Goal: Task Accomplishment & Management: Manage account settings

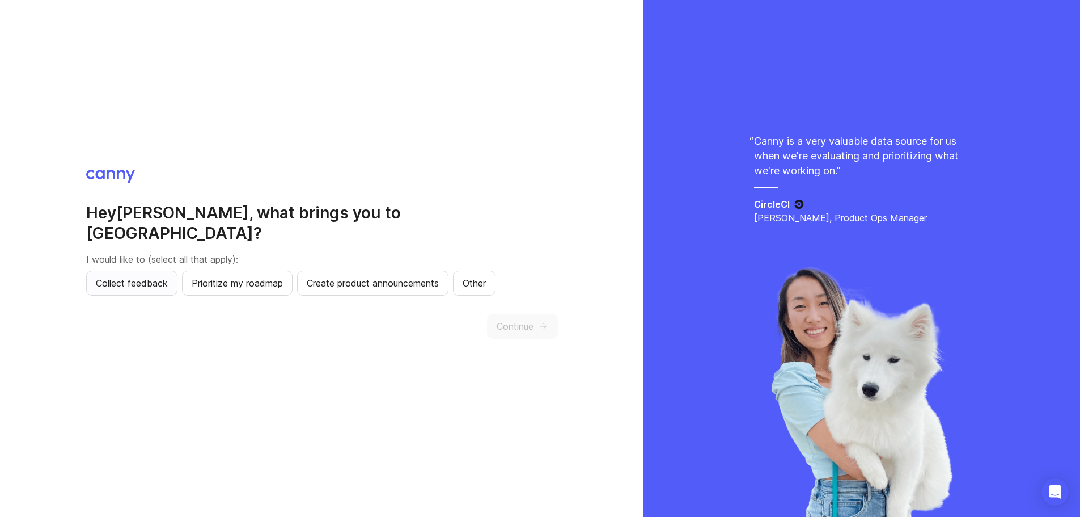
click at [115, 276] on span "Collect feedback" at bounding box center [132, 283] width 72 height 14
click at [510, 319] on span "Continue" at bounding box center [515, 326] width 37 height 14
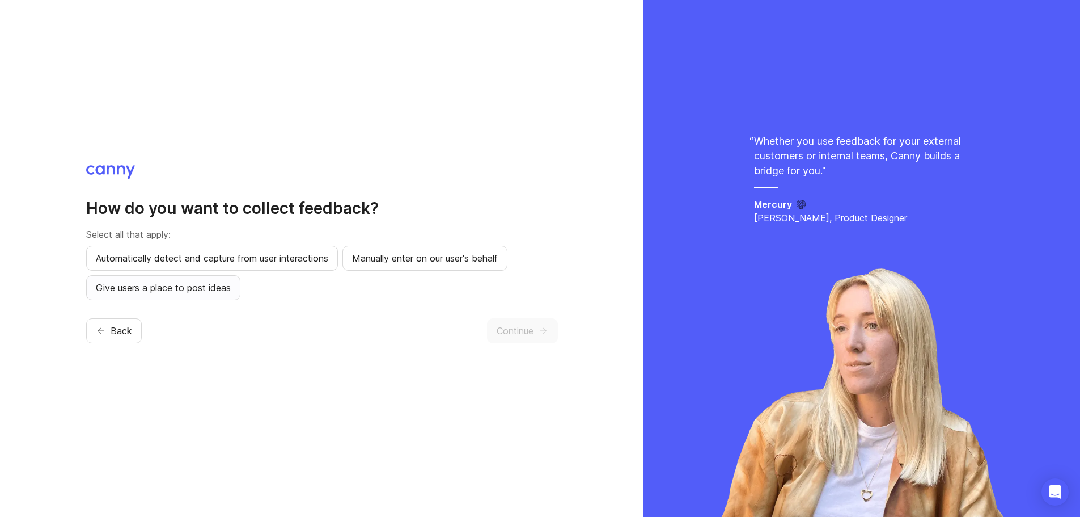
click at [231, 283] on span "Give users a place to post ideas" at bounding box center [163, 288] width 135 height 14
click at [525, 326] on span "Continue" at bounding box center [515, 331] width 37 height 14
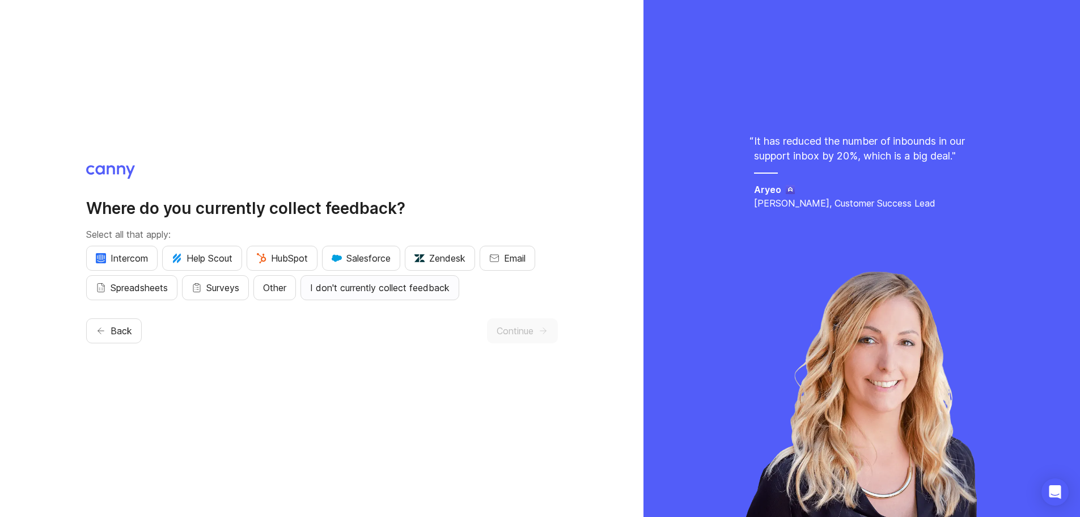
click at [336, 286] on span "I don't currently collect feedback" at bounding box center [380, 288] width 140 height 14
click at [521, 254] on span "Email" at bounding box center [515, 258] width 22 height 14
click at [517, 335] on span "Continue" at bounding box center [515, 331] width 37 height 14
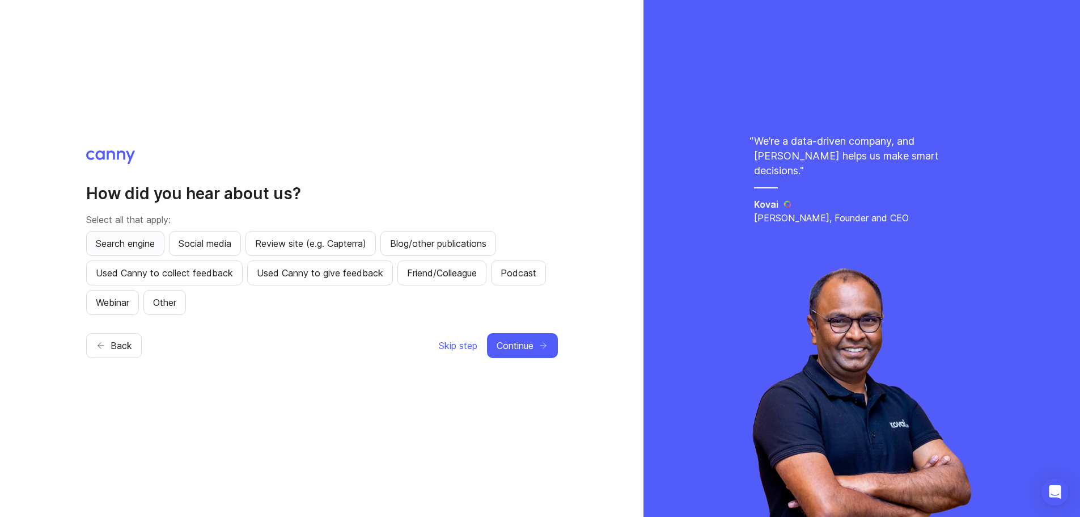
click at [118, 241] on span "Search engine" at bounding box center [125, 243] width 59 height 14
click at [190, 273] on span "Used Canny to collect feedback" at bounding box center [164, 273] width 137 height 14
click at [145, 248] on span "Search engine" at bounding box center [125, 243] width 59 height 14
click at [198, 239] on span "Social media" at bounding box center [205, 243] width 53 height 14
click at [513, 346] on span "Continue" at bounding box center [515, 346] width 37 height 14
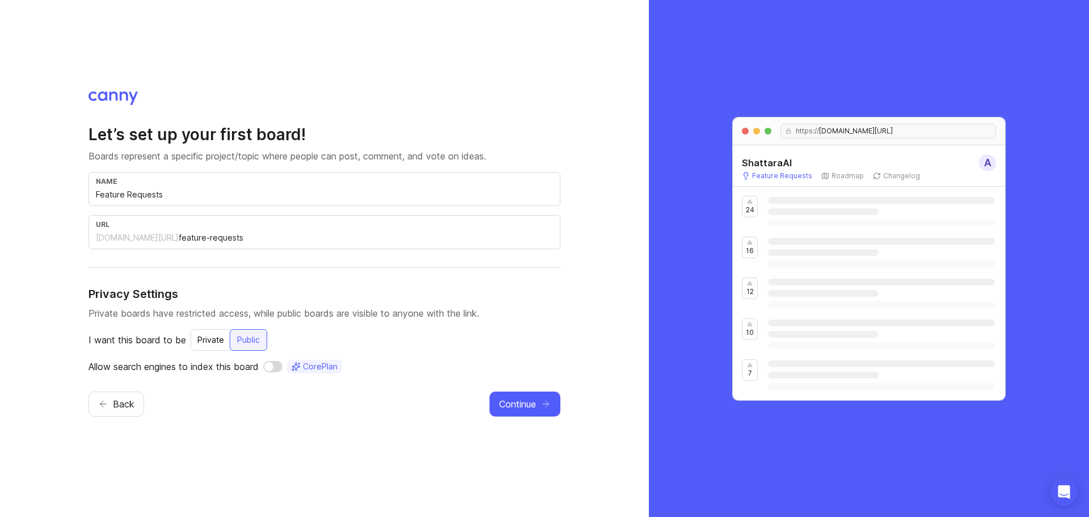
click at [305, 197] on input "Feature Requests" at bounding box center [324, 194] width 457 height 12
click at [519, 404] on span "Continue" at bounding box center [517, 404] width 37 height 14
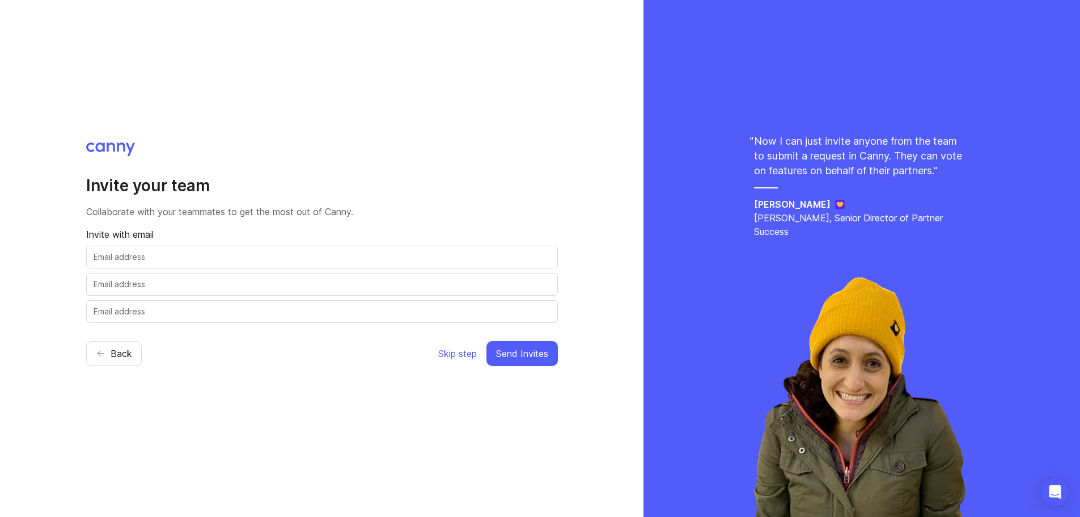
click at [187, 252] on input "text" at bounding box center [322, 257] width 457 height 12
type input "azzam@shattaraai.com"
type input "m.noor@shattaraai.om"
click at [505, 350] on span "Send Invites" at bounding box center [522, 353] width 52 height 14
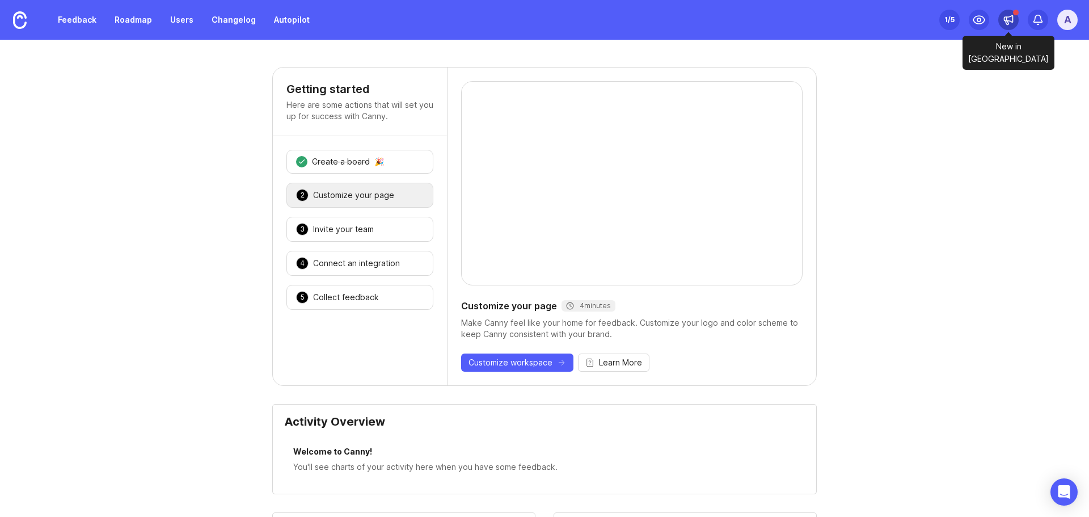
click at [1011, 22] on icon at bounding box center [1008, 19] width 9 height 7
click at [1007, 22] on icon at bounding box center [1006, 23] width 3 height 4
click at [1066, 25] on div "A" at bounding box center [1067, 20] width 20 height 20
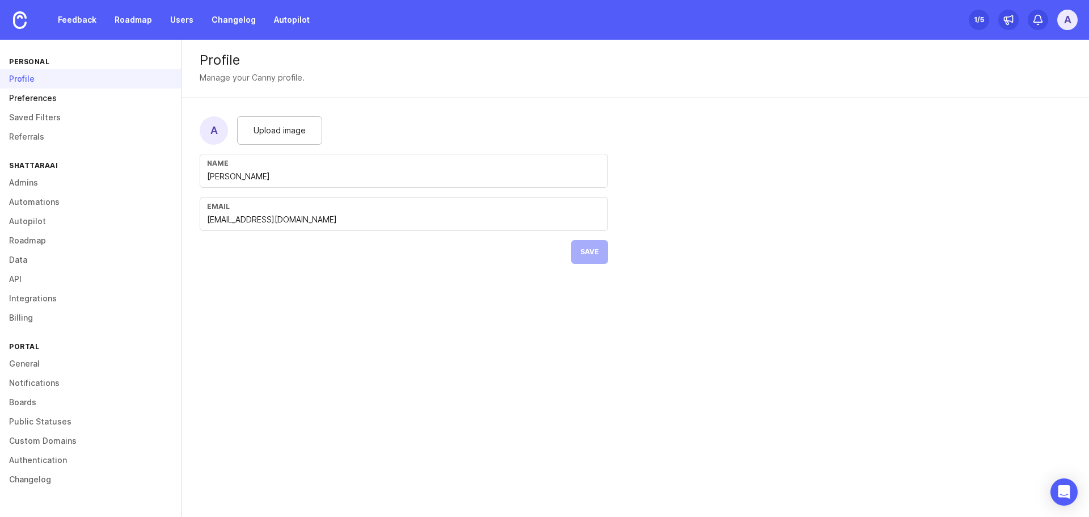
click at [33, 105] on link "Preferences" at bounding box center [90, 97] width 181 height 19
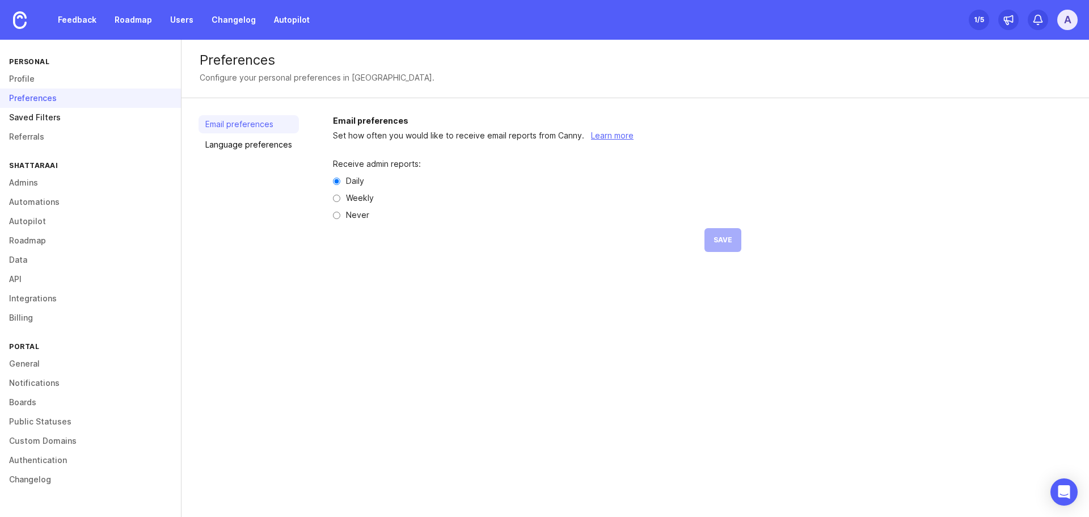
click at [40, 121] on link "Saved Filters" at bounding box center [90, 117] width 181 height 19
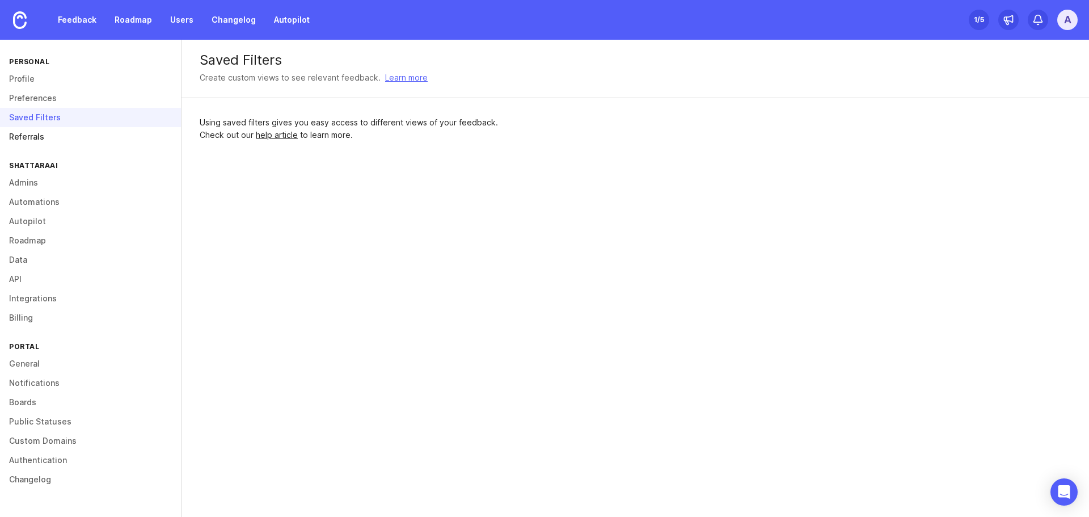
click at [37, 136] on link "Referrals" at bounding box center [90, 136] width 181 height 19
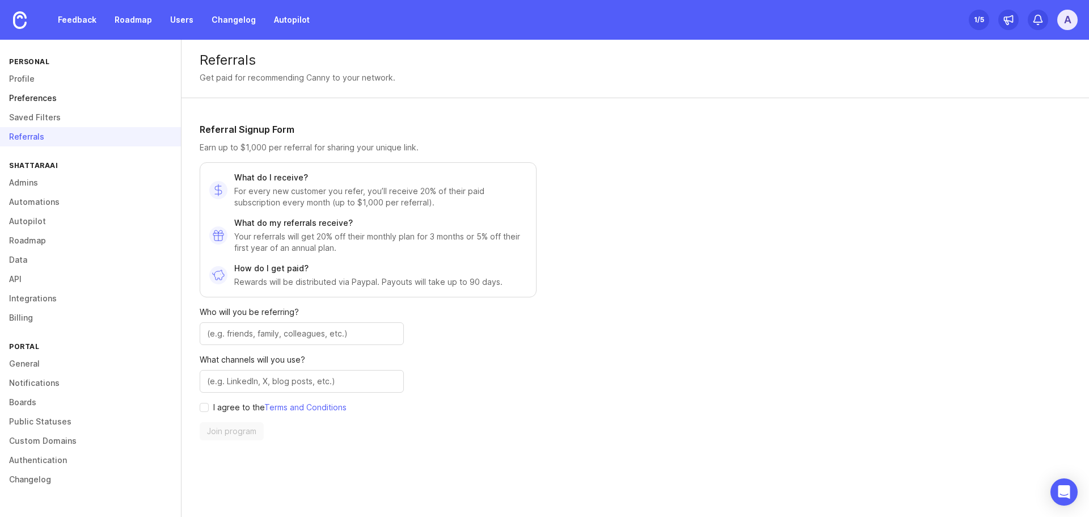
click at [38, 92] on link "Preferences" at bounding box center [90, 97] width 181 height 19
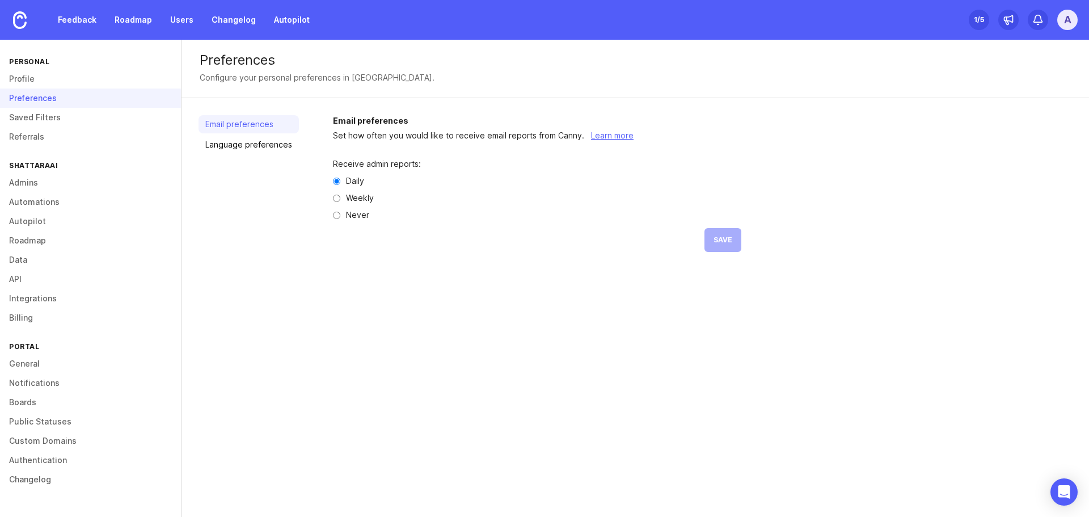
click at [334, 198] on input "Weekly" at bounding box center [336, 198] width 7 height 7
radio input "true"
click at [729, 236] on button "Save" at bounding box center [722, 240] width 37 height 24
click at [224, 143] on link "Language preferences" at bounding box center [248, 145] width 100 height 18
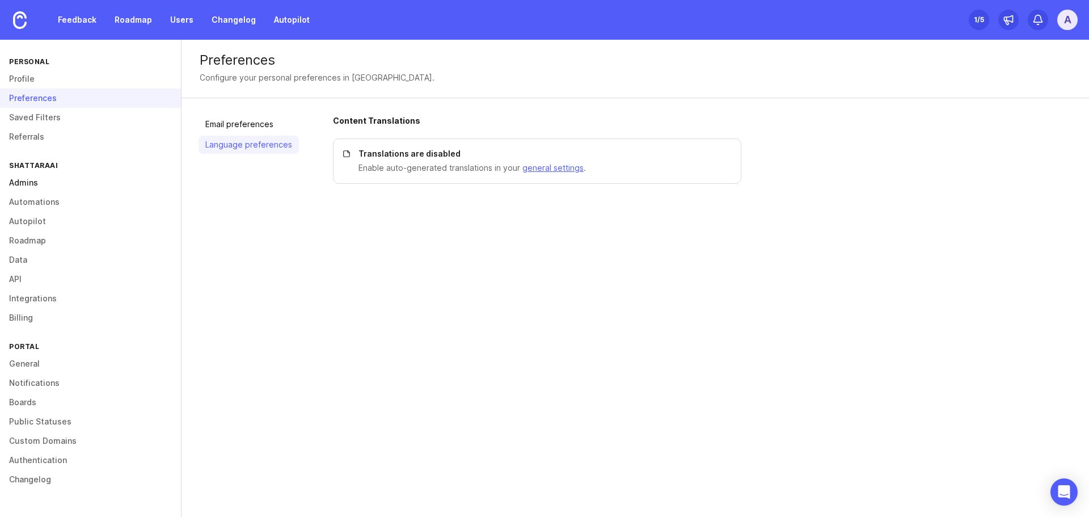
click at [29, 179] on link "Admins" at bounding box center [90, 182] width 181 height 19
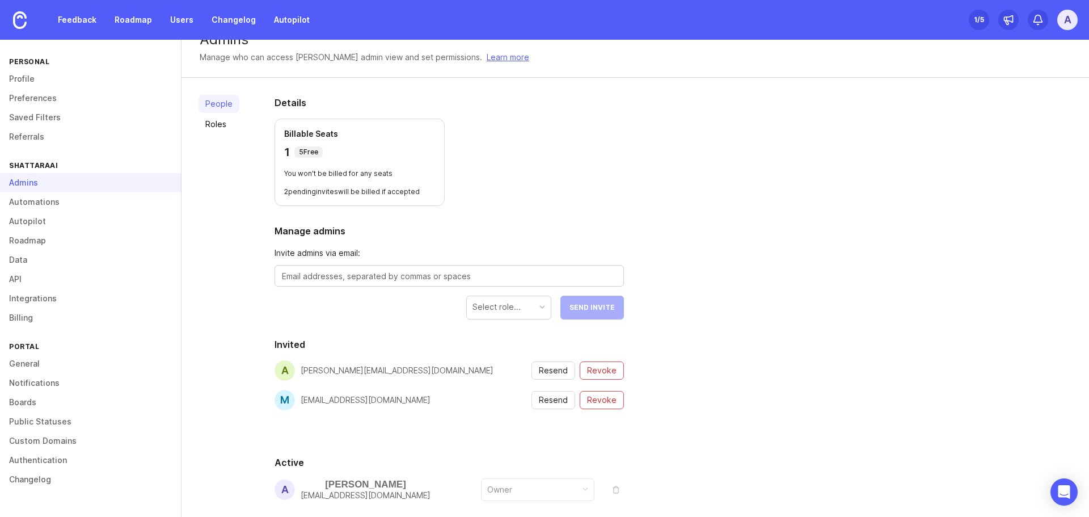
scroll to position [77, 0]
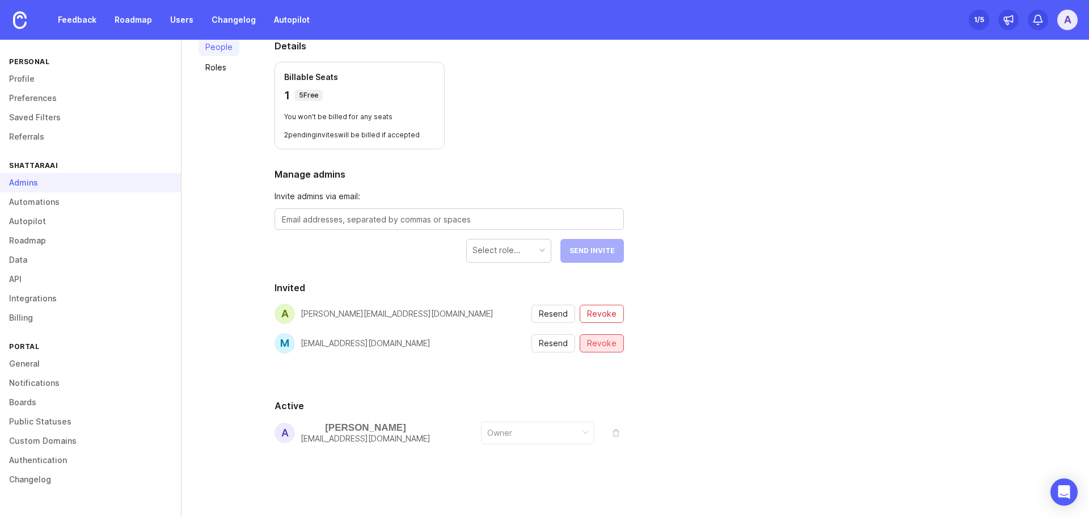
click at [592, 343] on span "Revoke" at bounding box center [601, 342] width 29 height 11
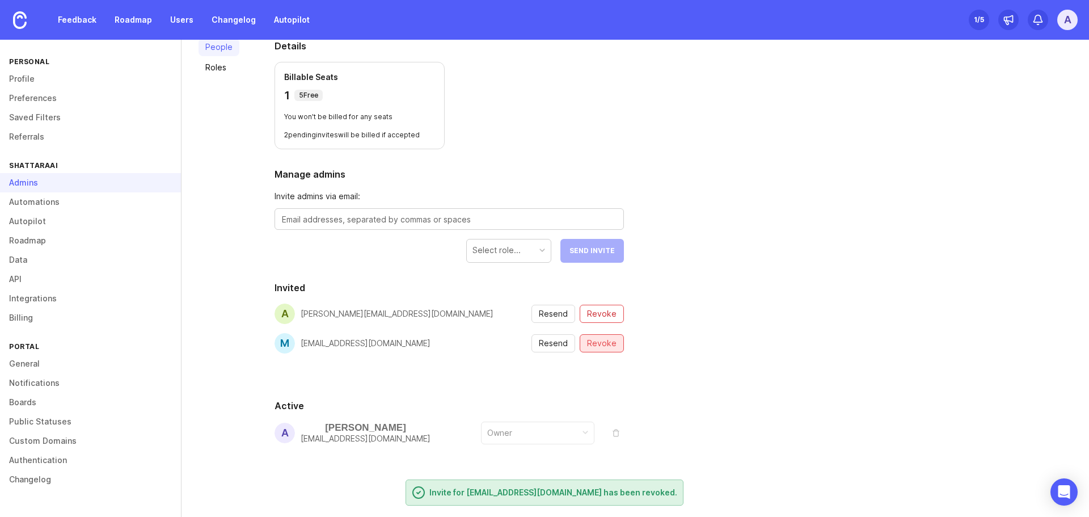
scroll to position [48, 0]
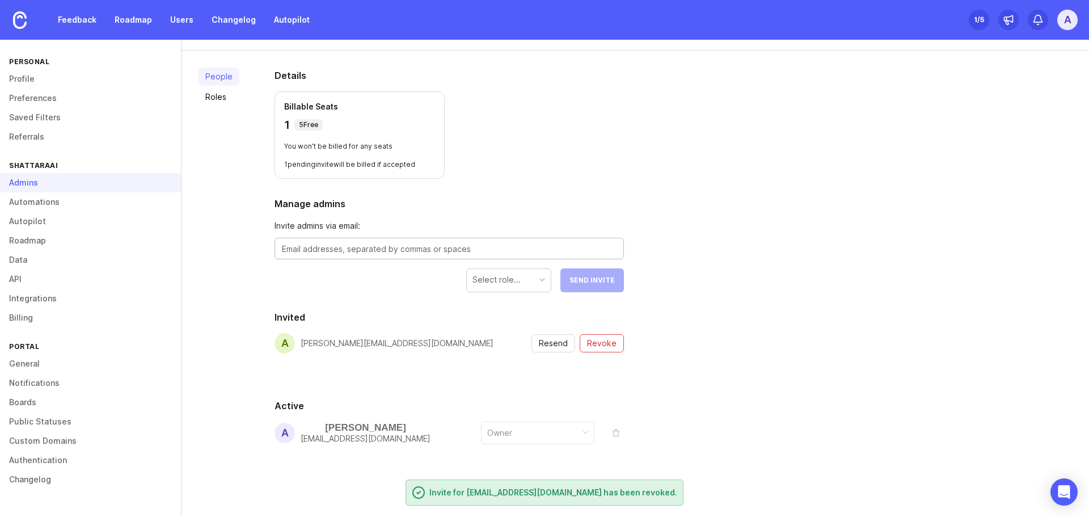
click at [441, 251] on textarea at bounding box center [449, 249] width 335 height 12
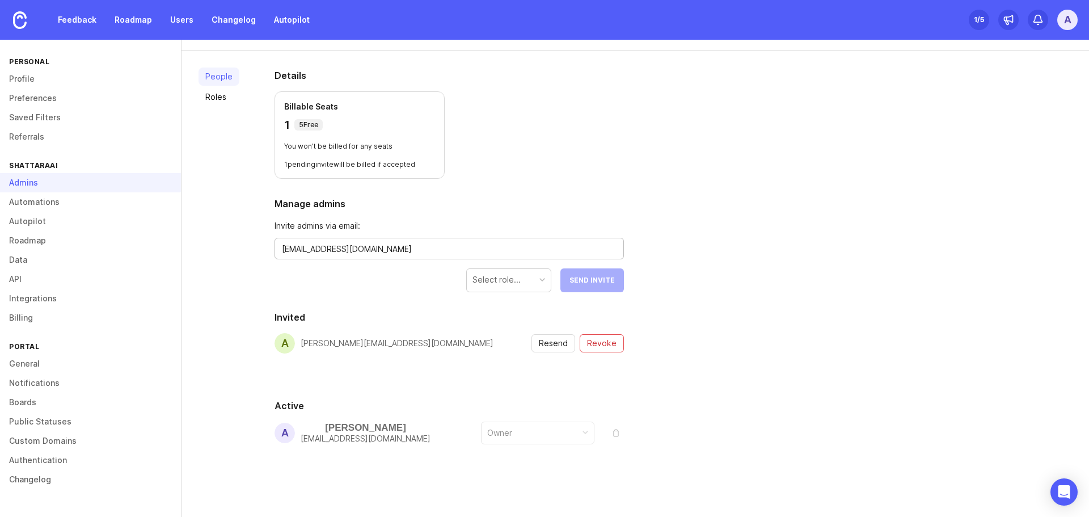
type textarea "m.noor@shattaraai.com"
click at [500, 284] on div "Select role..." at bounding box center [496, 279] width 48 height 12
click at [588, 278] on span "Send Invite" at bounding box center [591, 280] width 45 height 8
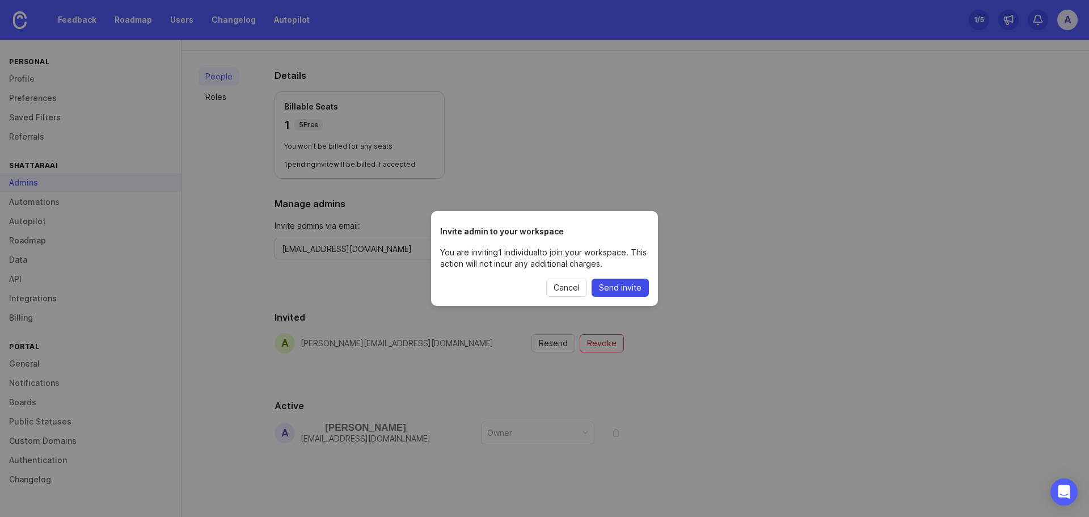
click at [623, 289] on span "Send invite" at bounding box center [620, 287] width 43 height 11
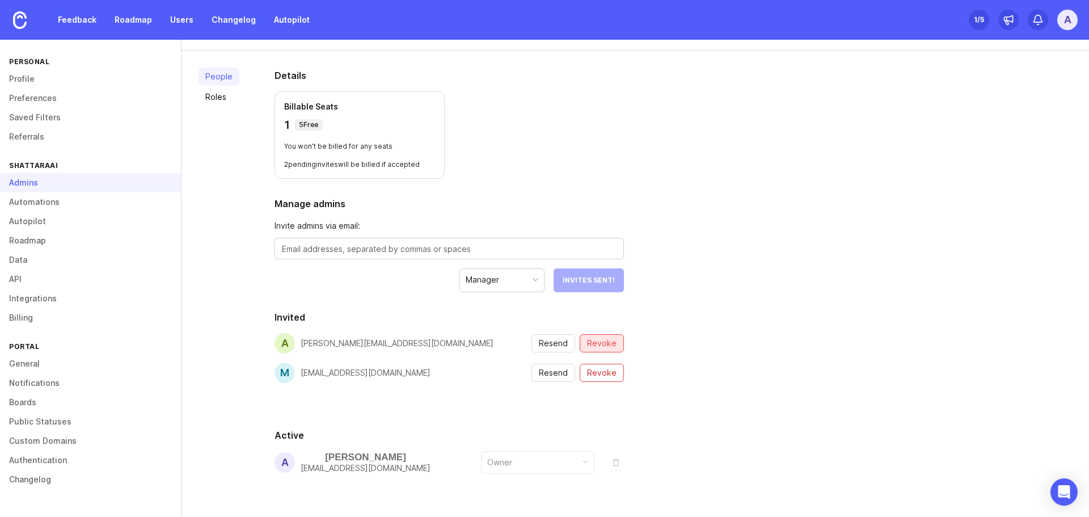
click at [608, 339] on span "Revoke" at bounding box center [601, 342] width 29 height 11
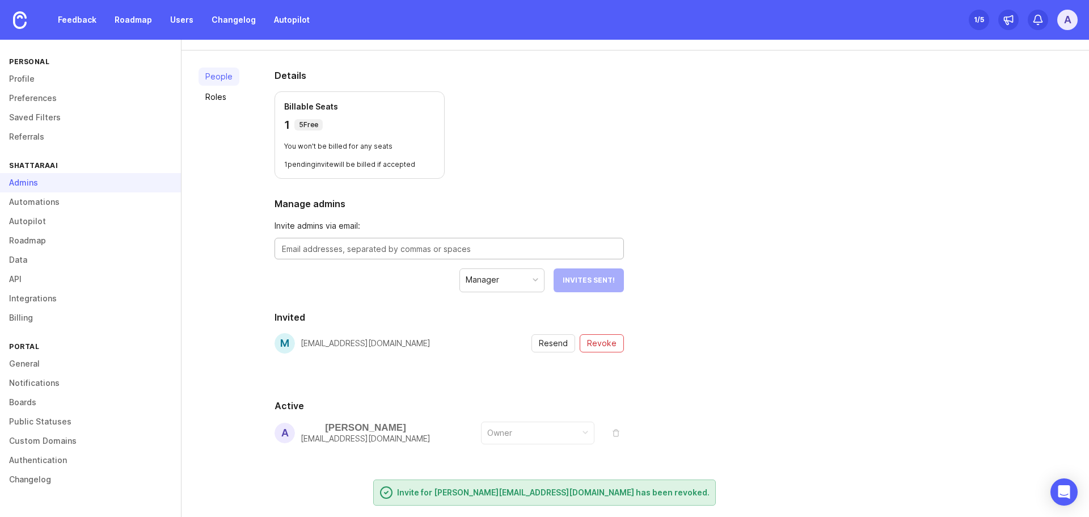
click at [412, 250] on textarea at bounding box center [449, 249] width 335 height 12
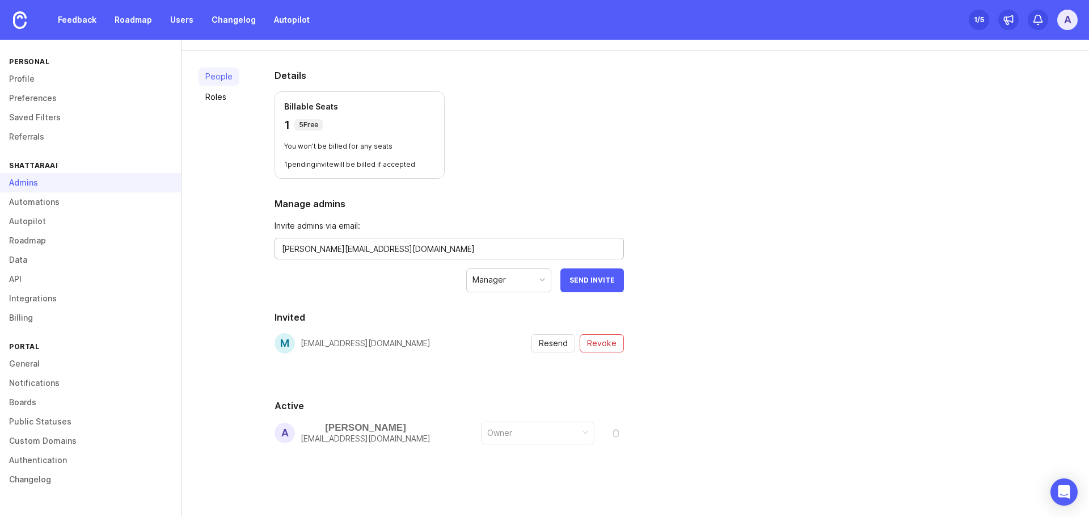
type textarea "azzam@shattaraai.com"
click at [500, 280] on div "Manager" at bounding box center [488, 279] width 33 height 12
click at [577, 285] on button "Send Invite" at bounding box center [592, 280] width 64 height 24
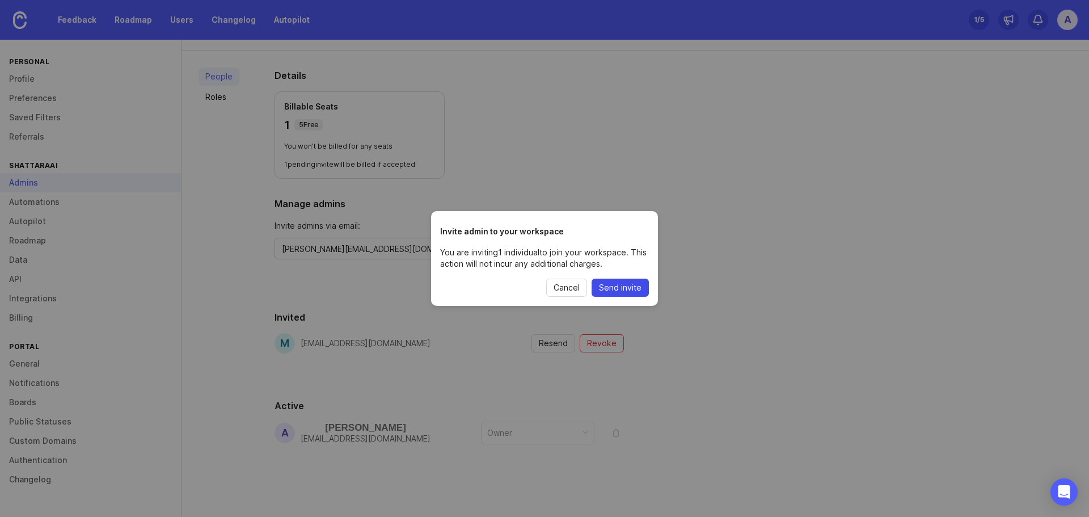
click at [620, 291] on span "Send invite" at bounding box center [620, 287] width 43 height 11
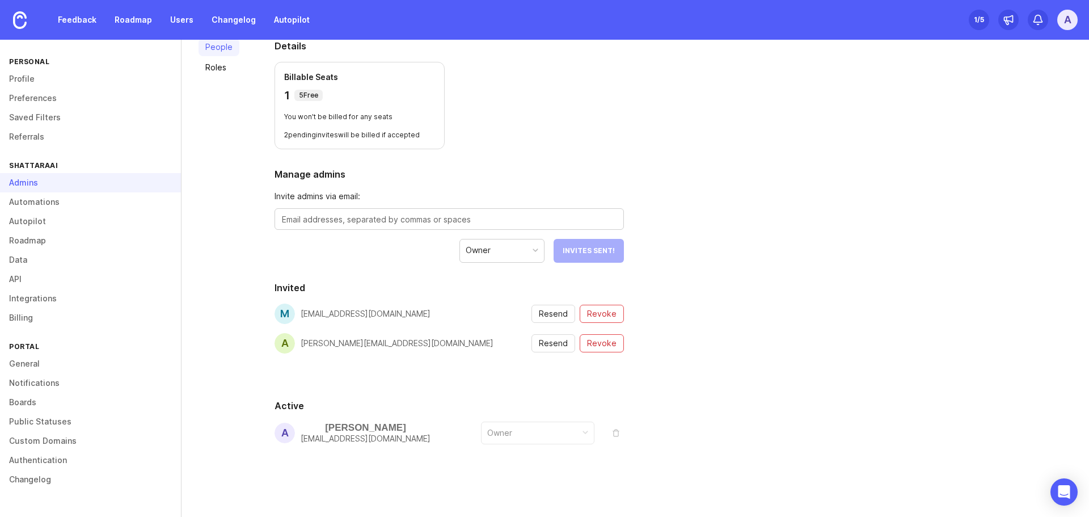
scroll to position [0, 0]
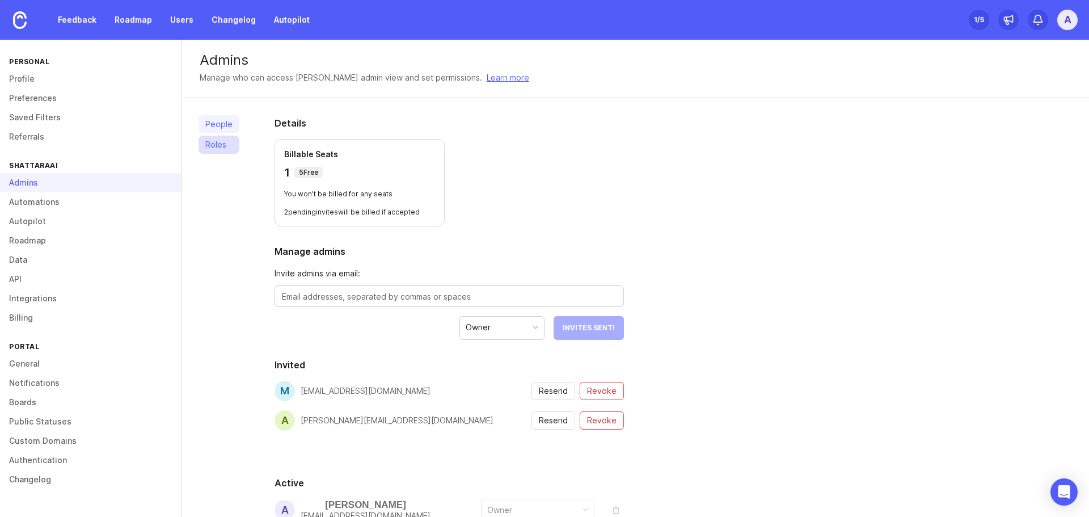
click at [214, 149] on link "Roles" at bounding box center [218, 145] width 41 height 18
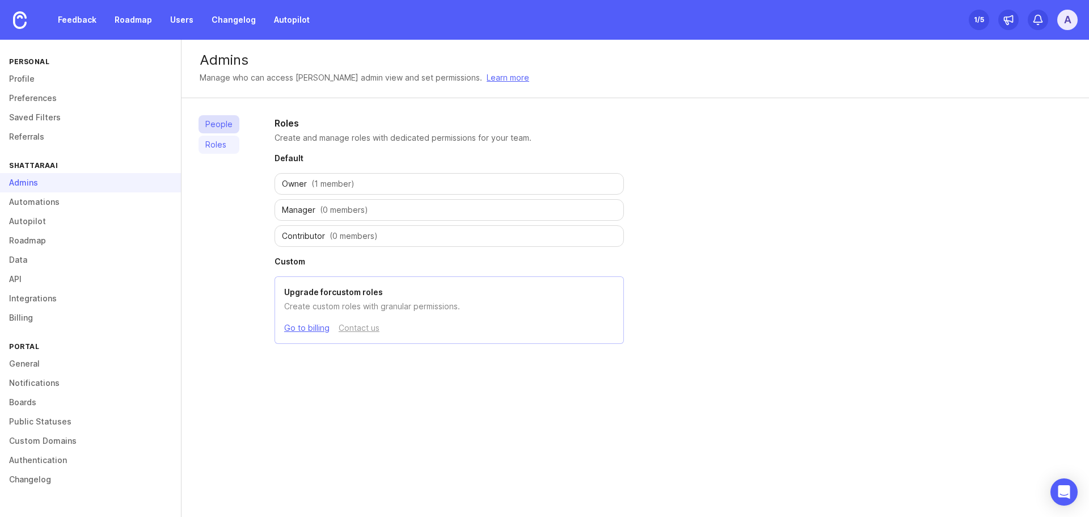
click at [224, 128] on link "People" at bounding box center [218, 124] width 41 height 18
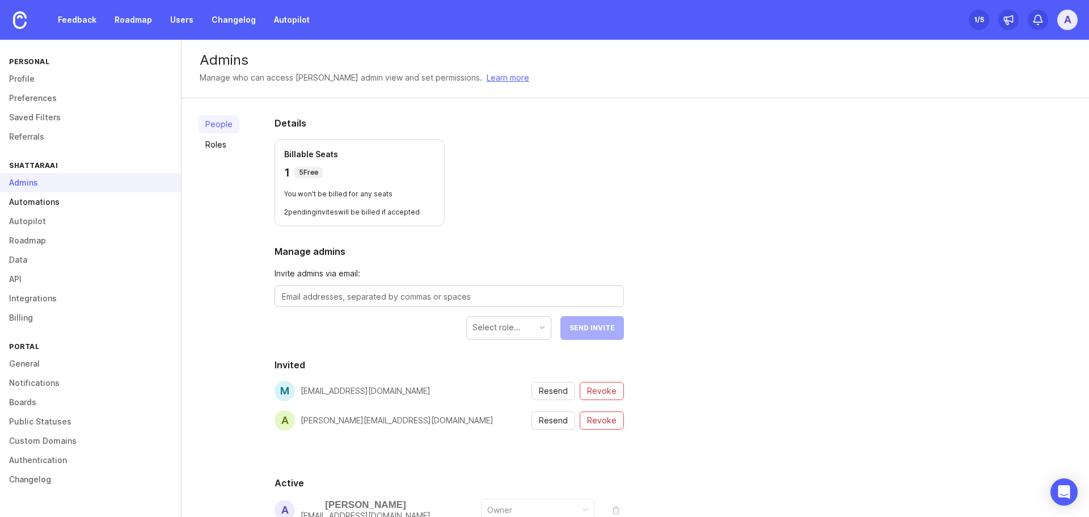
click at [35, 206] on link "Automations" at bounding box center [90, 201] width 181 height 19
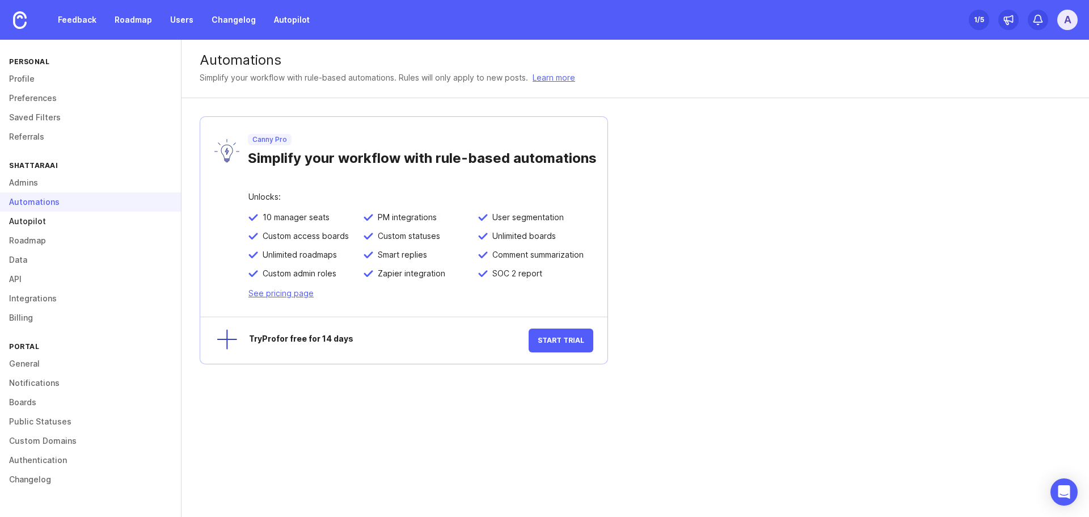
click at [33, 228] on link "Autopilot" at bounding box center [90, 221] width 181 height 19
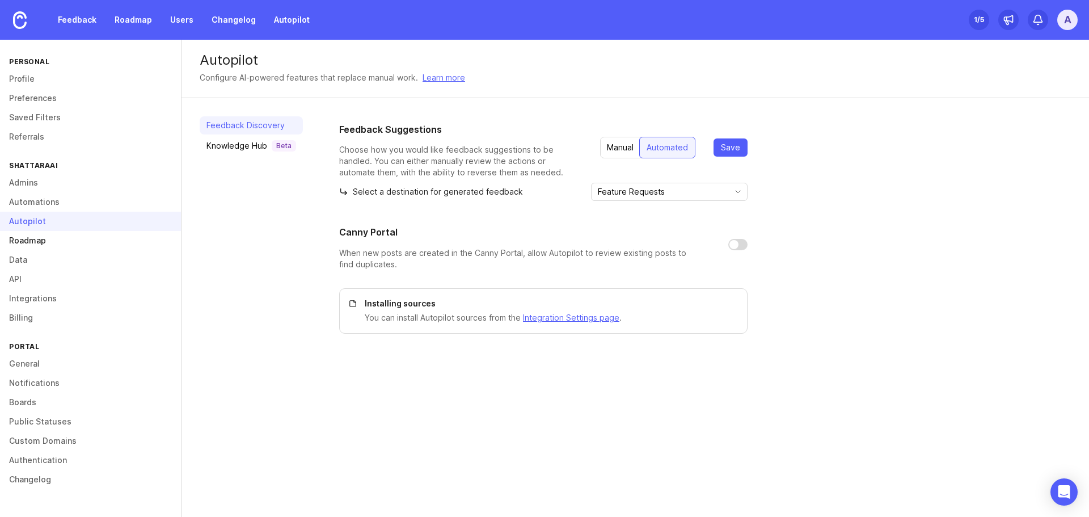
click at [32, 239] on link "Roadmap" at bounding box center [90, 240] width 181 height 19
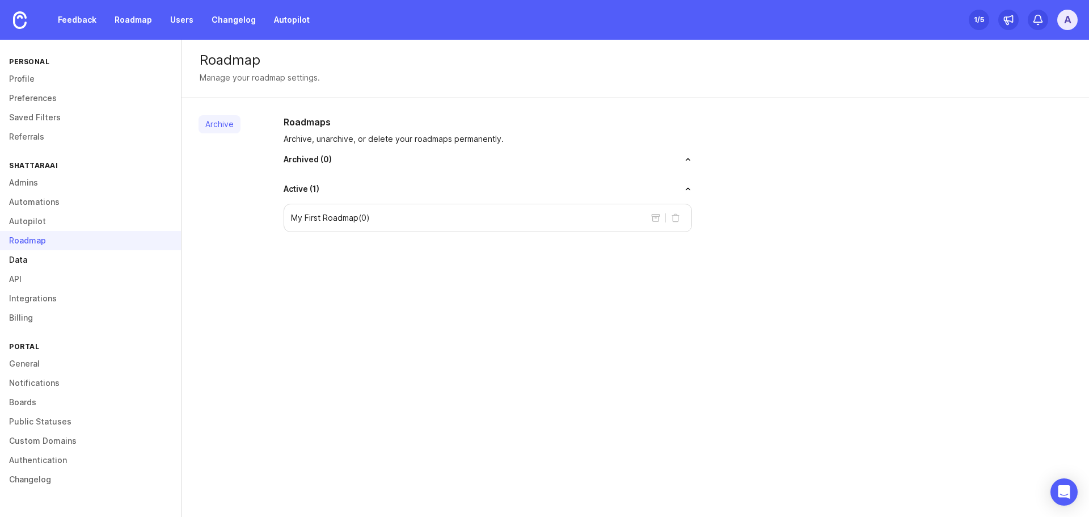
click at [21, 257] on link "Data" at bounding box center [90, 259] width 181 height 19
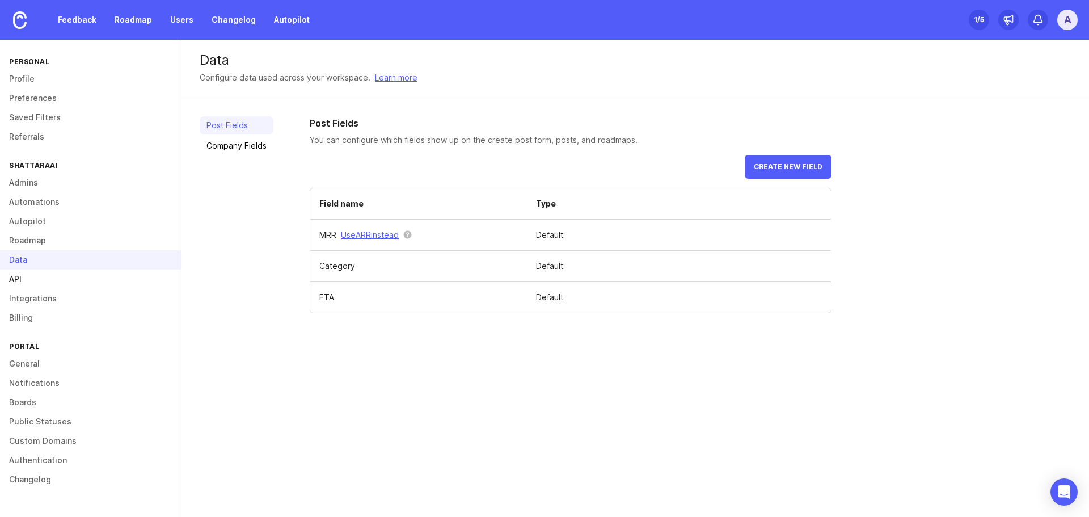
click at [13, 277] on link "API" at bounding box center [90, 278] width 181 height 19
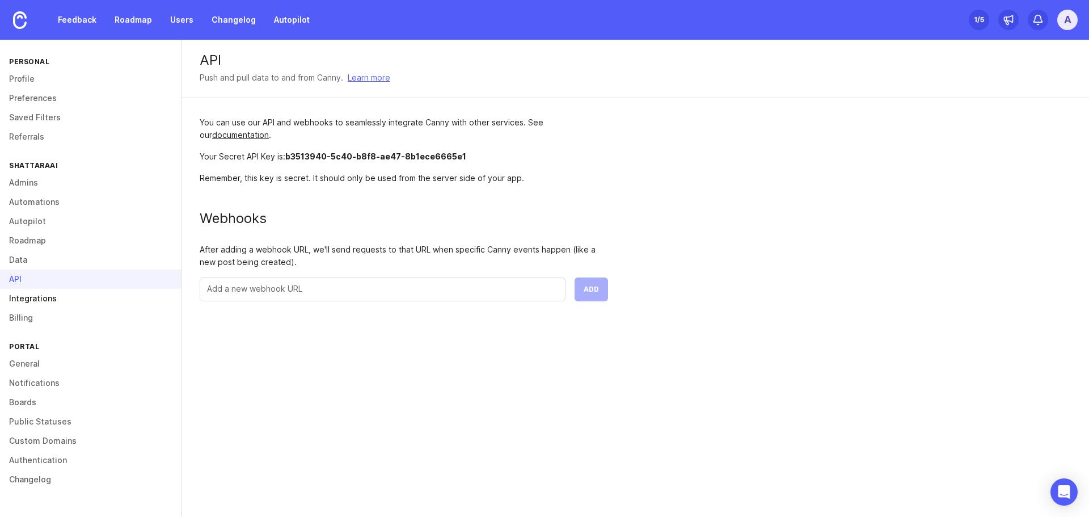
click at [26, 297] on link "Integrations" at bounding box center [90, 298] width 181 height 19
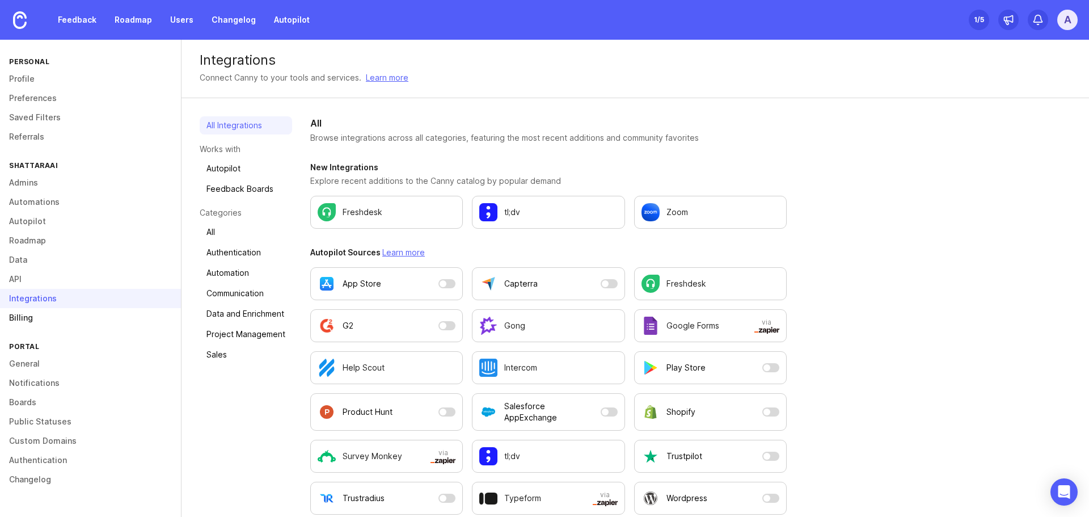
click at [24, 315] on link "Billing" at bounding box center [90, 317] width 181 height 19
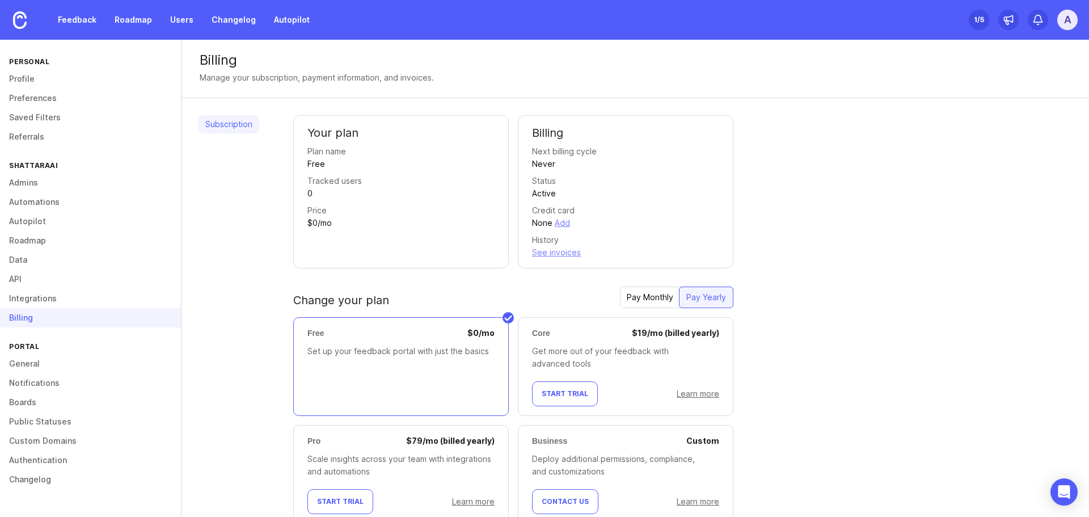
scroll to position [42, 0]
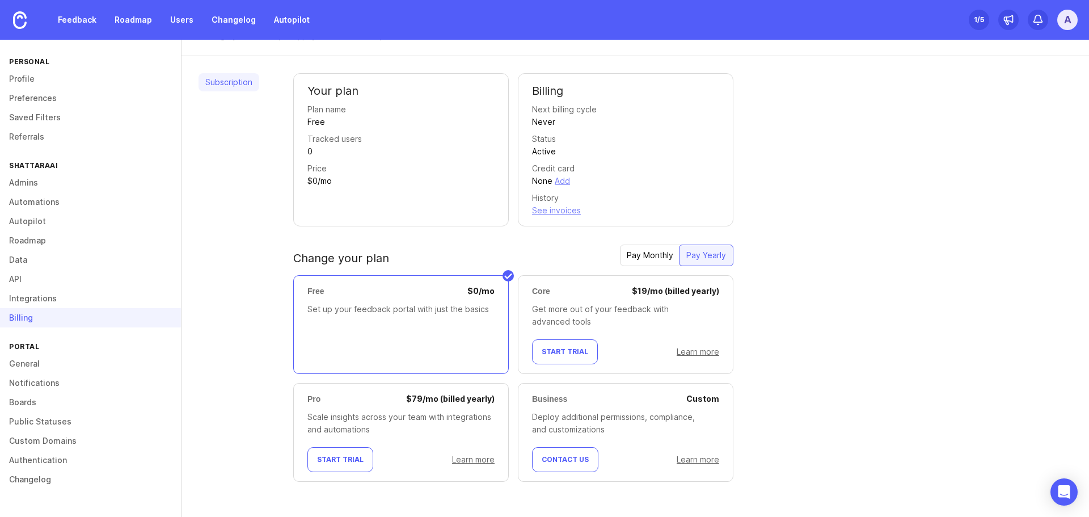
click at [633, 252] on div "Pay Monthly" at bounding box center [650, 255] width 60 height 20
click at [37, 363] on link "General" at bounding box center [90, 363] width 181 height 19
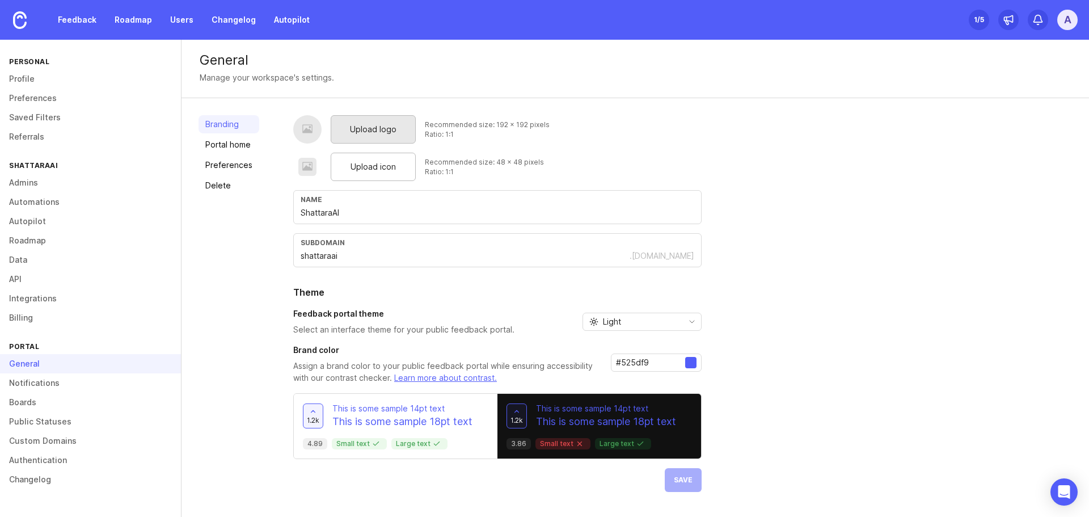
click at [353, 122] on div "Upload logo" at bounding box center [373, 129] width 85 height 28
click at [352, 168] on span "Upload icon" at bounding box center [372, 166] width 45 height 12
click at [377, 125] on span "Upload logo" at bounding box center [373, 129] width 47 height 12
click at [722, 141] on div "Upload logo Recommended size: 192 x 192 pixels Ratio: 1:1 Upload icon Recommend…" at bounding box center [682, 303] width 779 height 377
click at [332, 214] on input "ShattaraAI" at bounding box center [498, 212] width 394 height 12
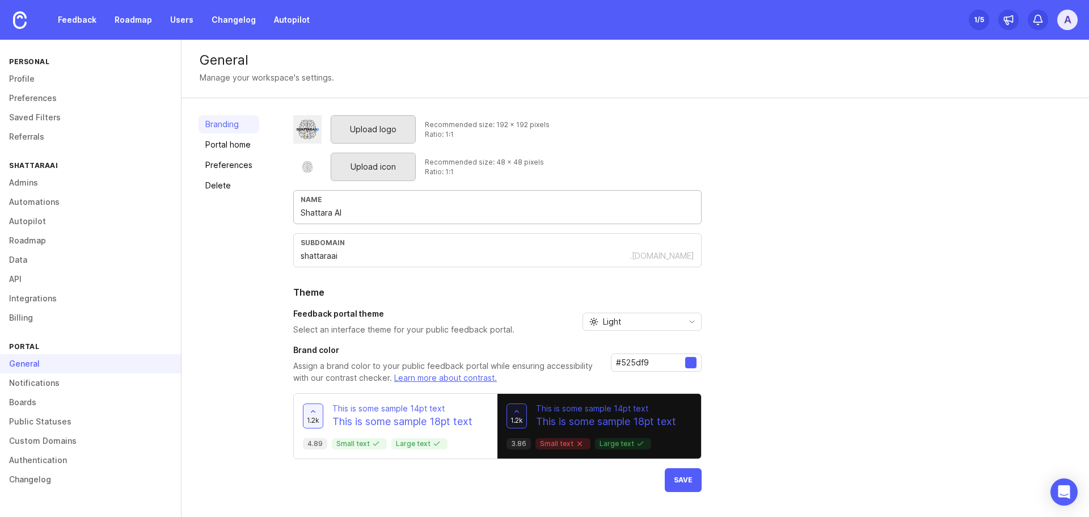
type input "Shattara AI"
click at [770, 230] on div "Upload logo Recommended size: 192 x 192 pixels Ratio: 1:1 Upload icon Recommend…" at bounding box center [682, 303] width 779 height 377
drag, startPoint x: 645, startPoint y: 361, endPoint x: 622, endPoint y: 359, distance: 23.9
click at [622, 359] on input "#525df9" at bounding box center [650, 362] width 69 height 12
type input "#00a3ff"
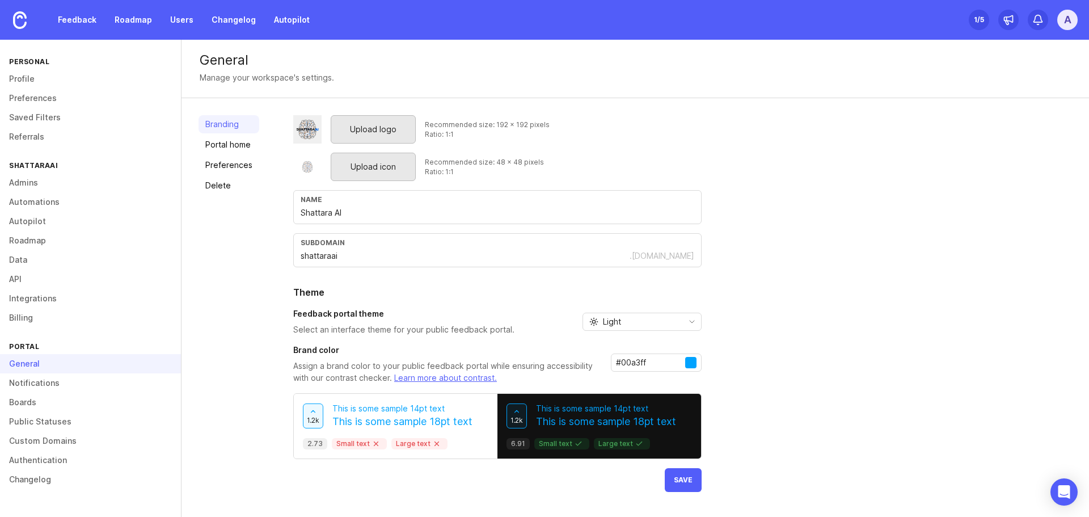
click at [783, 346] on div "Upload logo Recommended size: 192 x 192 pixels Ratio: 1:1 Upload icon Recommend…" at bounding box center [682, 303] width 779 height 377
click at [680, 474] on button "Save" at bounding box center [683, 480] width 37 height 24
click at [217, 145] on link "Portal home" at bounding box center [228, 145] width 61 height 18
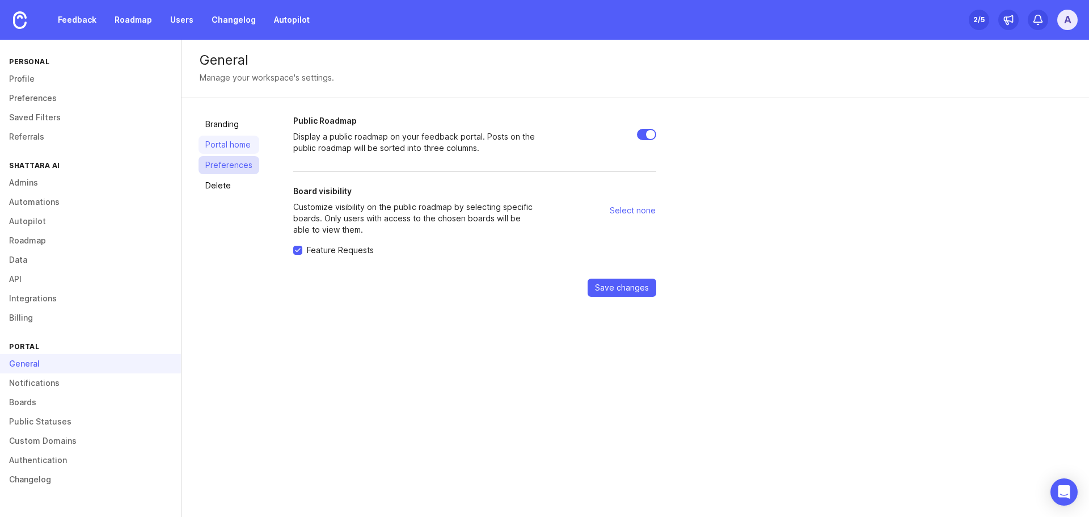
click at [232, 162] on link "Preferences" at bounding box center [228, 165] width 61 height 18
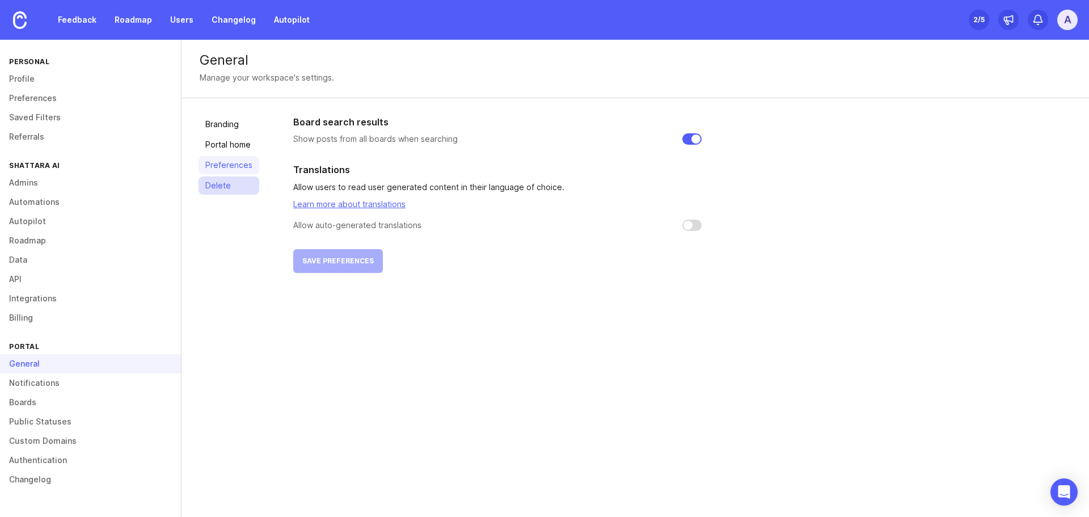
click at [223, 182] on link "Delete" at bounding box center [228, 185] width 61 height 18
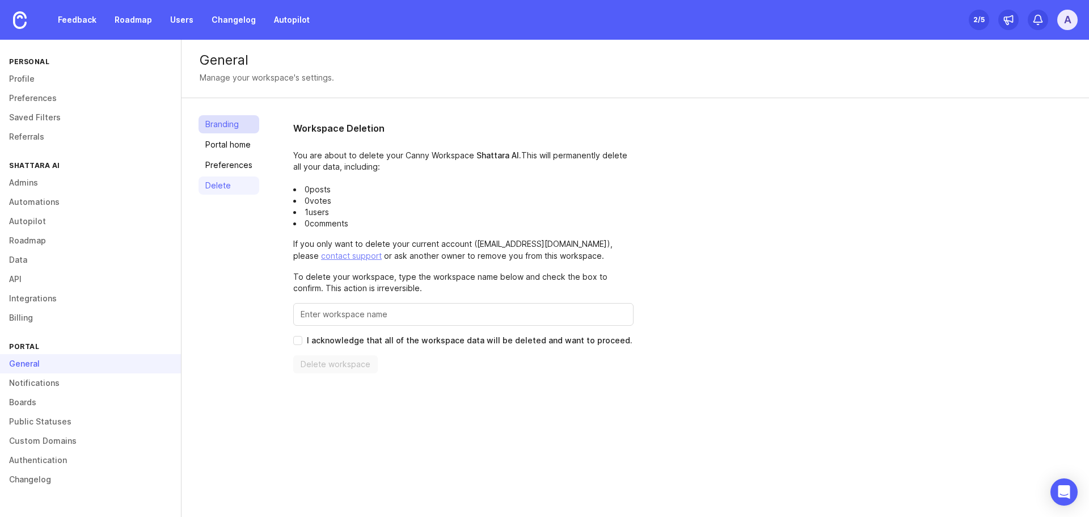
click at [223, 124] on link "Branding" at bounding box center [228, 124] width 61 height 18
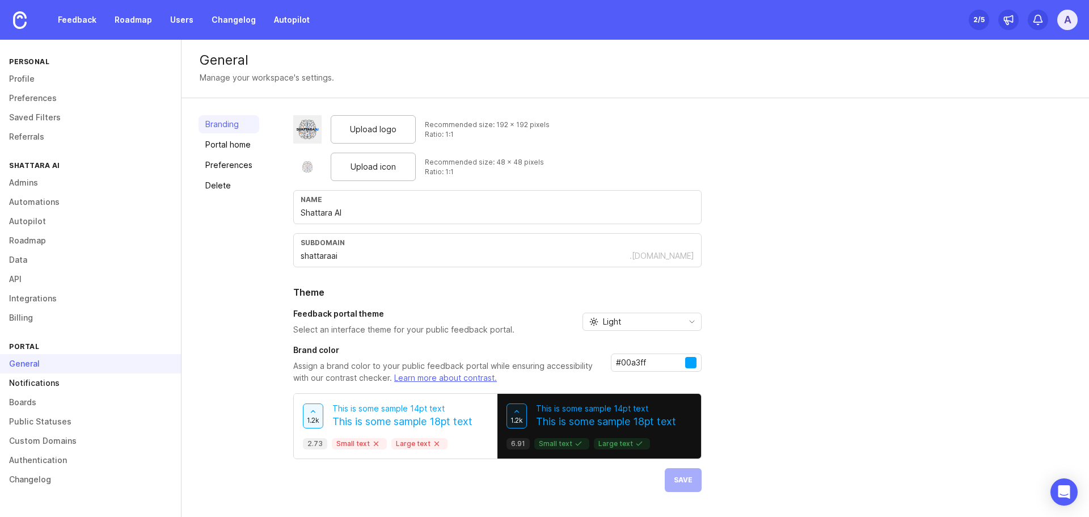
click at [58, 386] on link "Notifications" at bounding box center [90, 382] width 181 height 19
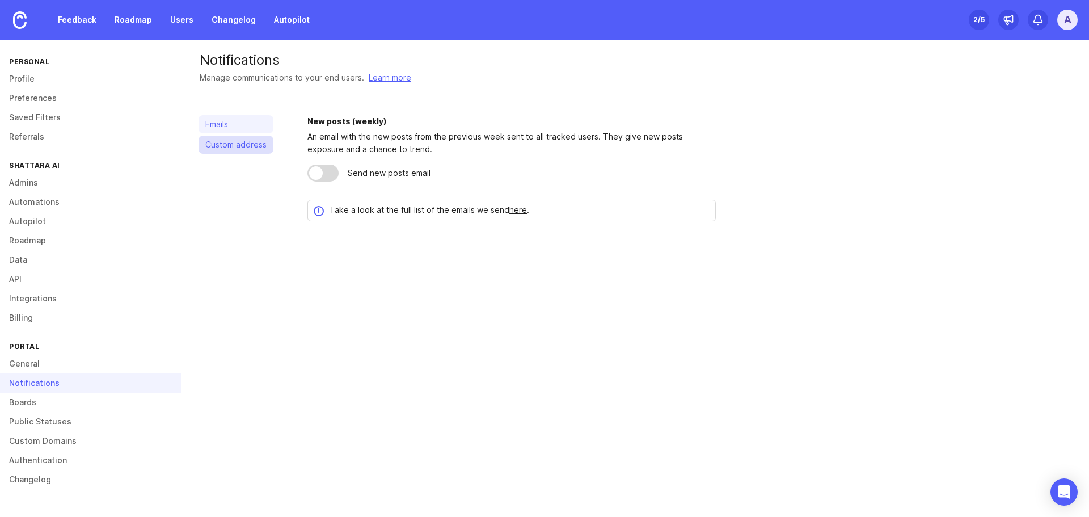
click at [244, 141] on link "Custom address" at bounding box center [235, 145] width 75 height 18
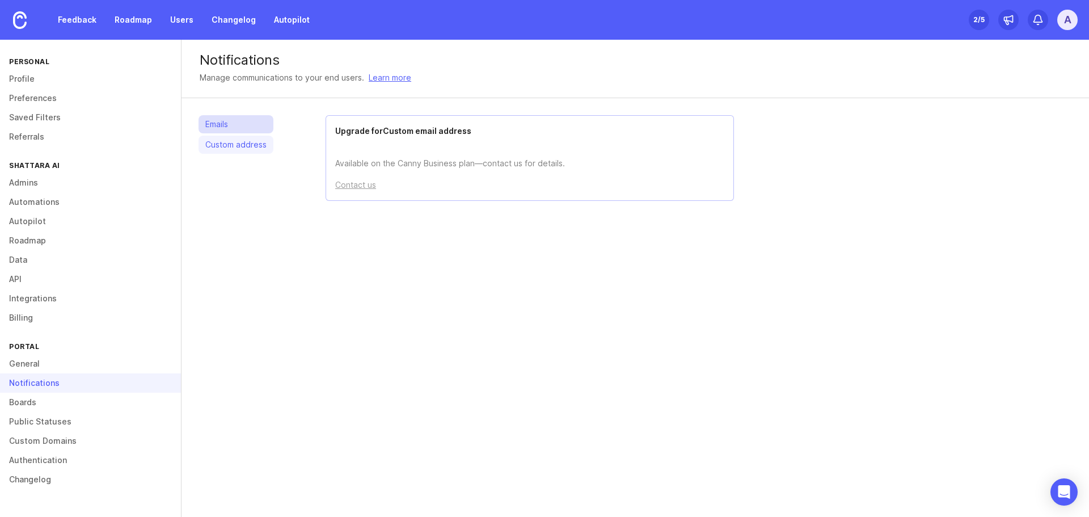
click at [250, 129] on link "Emails" at bounding box center [235, 124] width 75 height 18
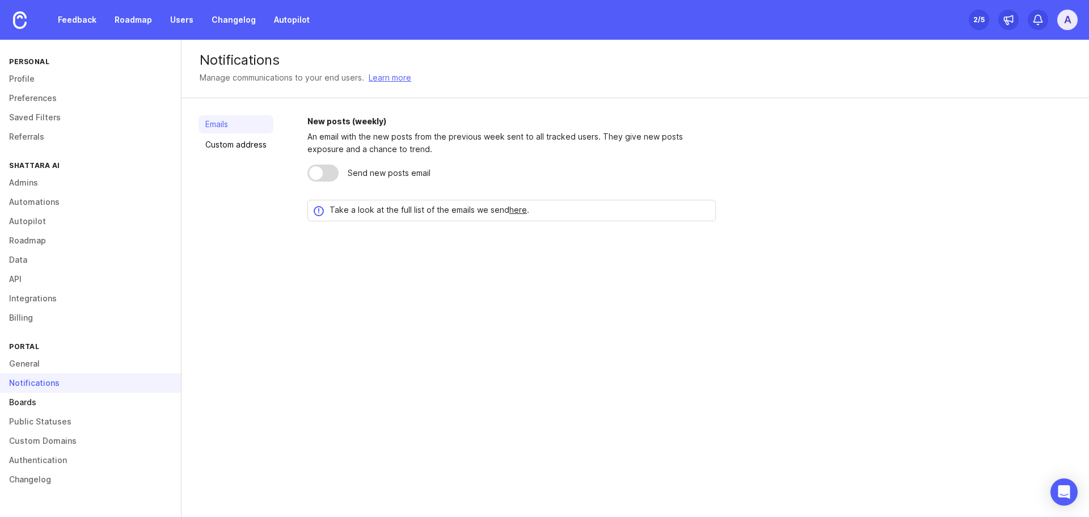
click at [11, 401] on link "Boards" at bounding box center [90, 401] width 181 height 19
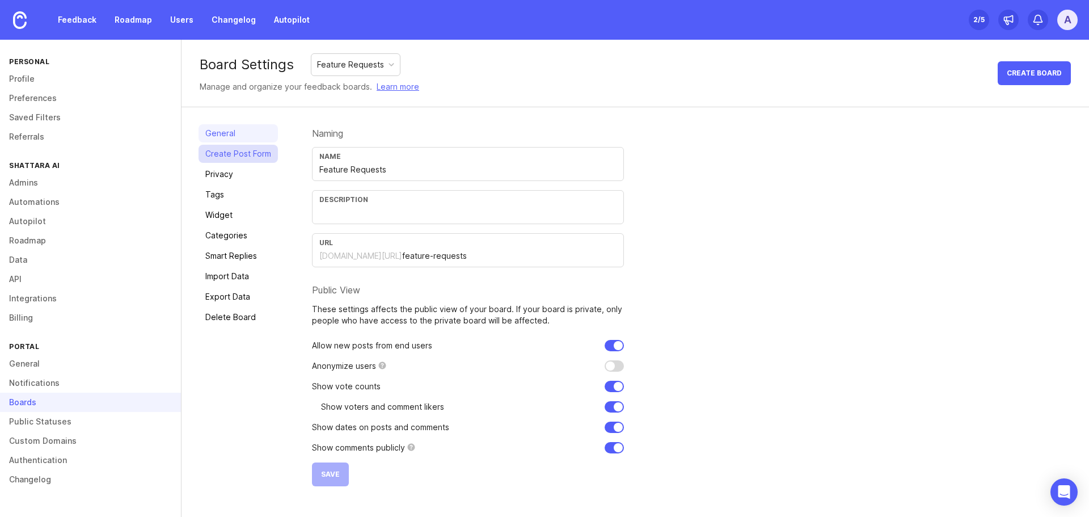
click at [224, 151] on link "Create Post Form" at bounding box center [237, 154] width 79 height 18
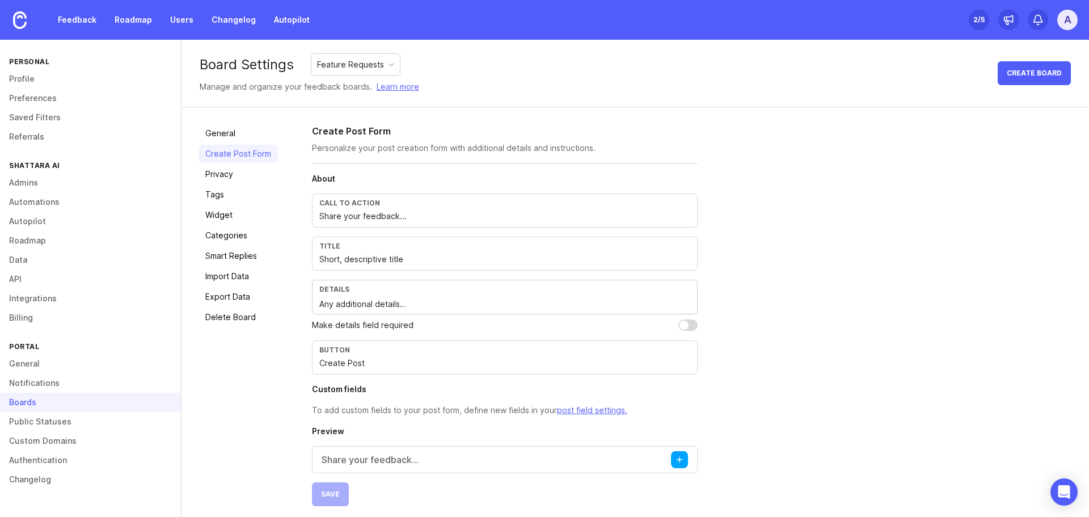
click at [416, 215] on input "Share your feedback..." at bounding box center [504, 216] width 371 height 12
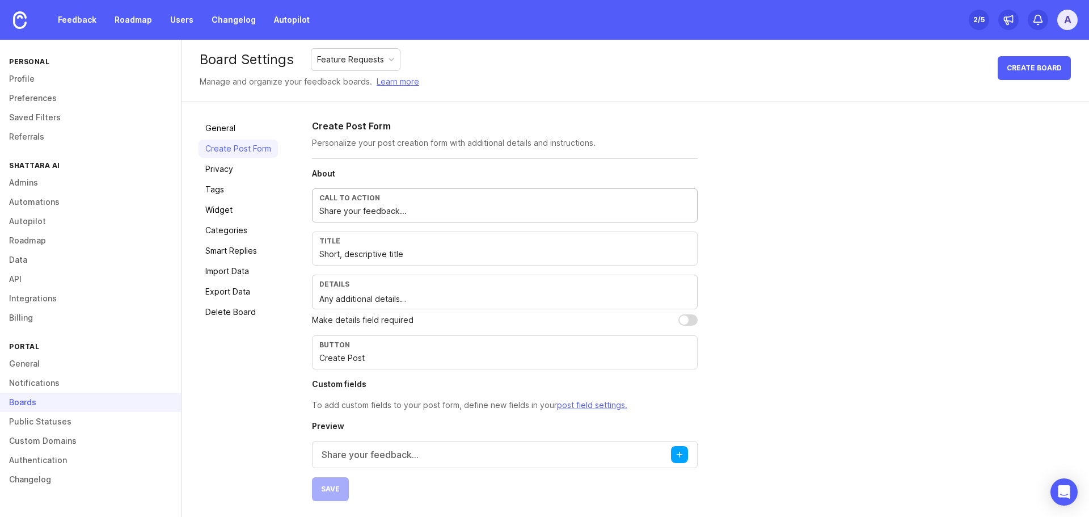
scroll to position [6, 0]
click at [358, 448] on p "Share your feedback..." at bounding box center [370, 453] width 97 height 14
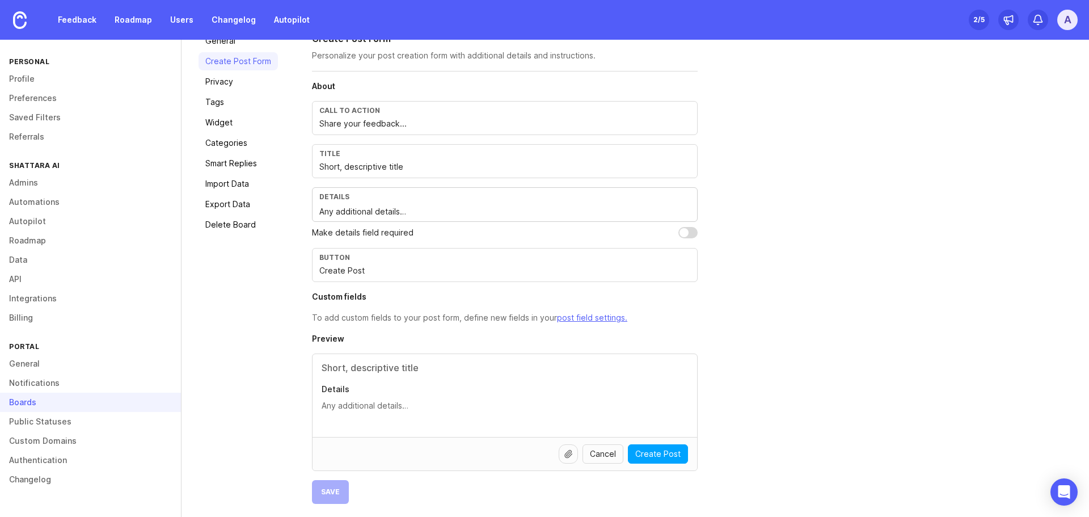
scroll to position [96, 0]
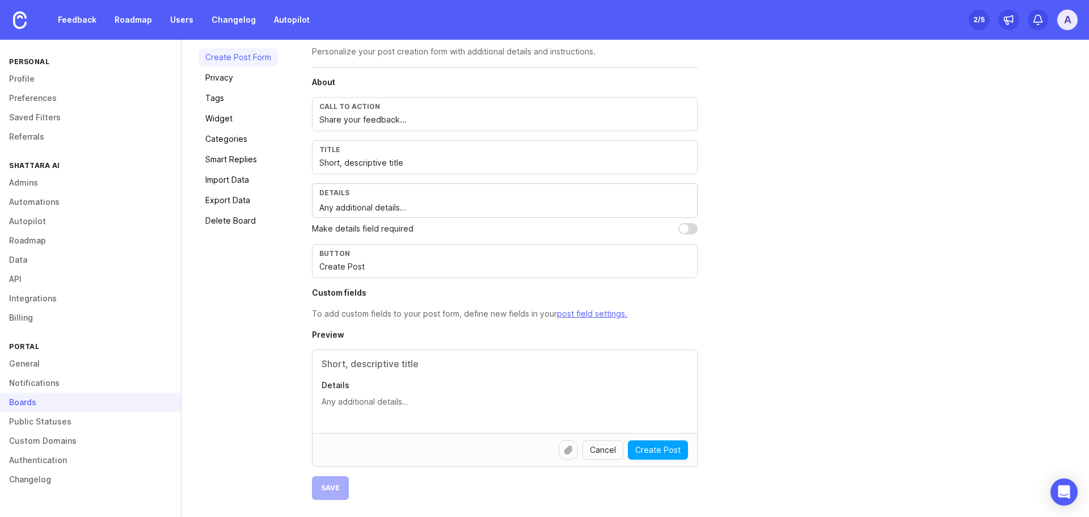
click at [375, 399] on textarea "Details" at bounding box center [505, 401] width 366 height 12
click at [378, 366] on input "text" at bounding box center [505, 364] width 366 height 14
click at [385, 398] on textarea "Details" at bounding box center [505, 401] width 366 height 12
click at [406, 493] on div "About Call to action Share your feedback... Title Short, descriptive title Deta…" at bounding box center [505, 288] width 386 height 423
click at [237, 312] on div "General Create Post Form Privacy Tags Widget Categories Smart Replies Import Da…" at bounding box center [237, 264] width 79 height 472
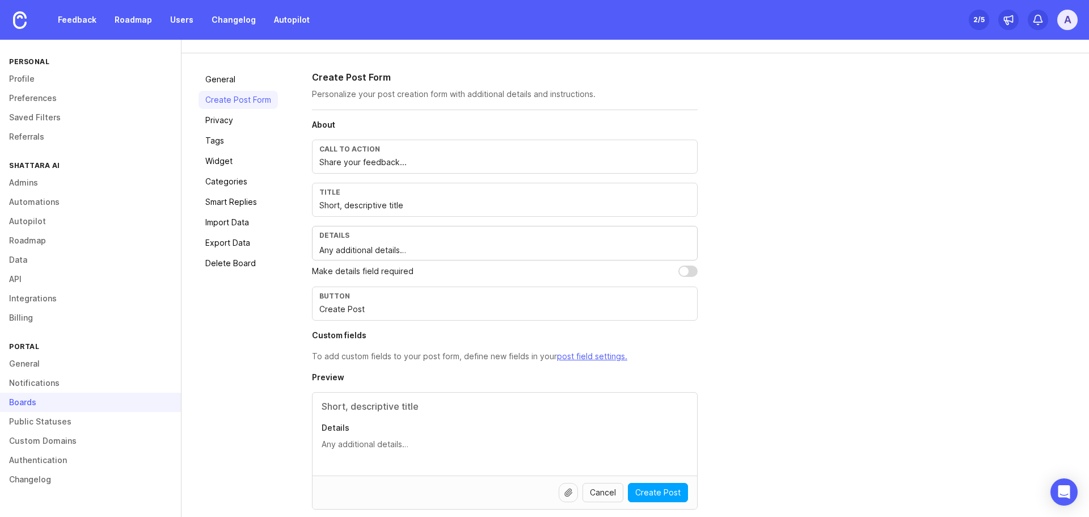
scroll to position [0, 0]
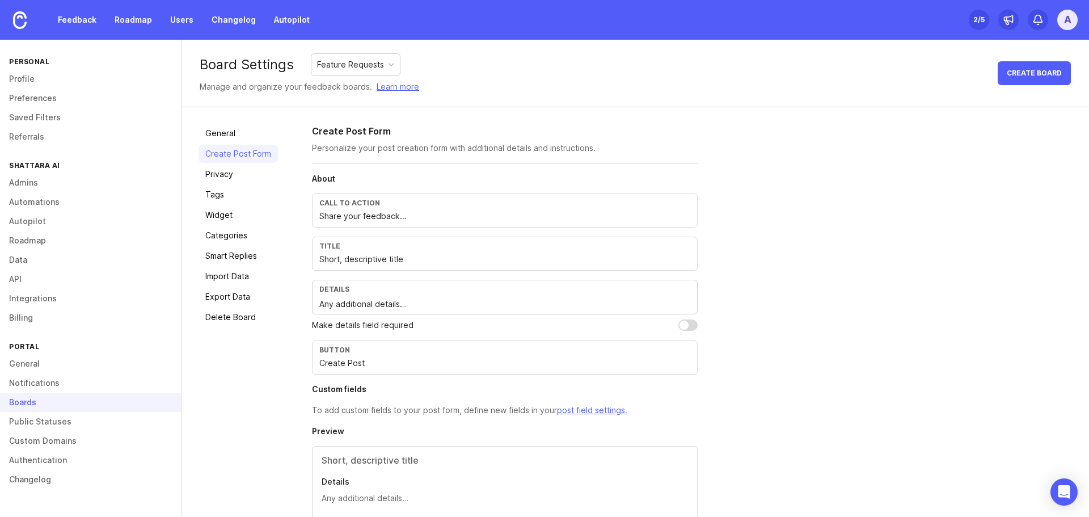
click at [767, 288] on div "Create Post Form Personalize your post creation form with additional details an…" at bounding box center [692, 360] width 760 height 472
click at [51, 422] on link "Public Statuses" at bounding box center [90, 421] width 181 height 19
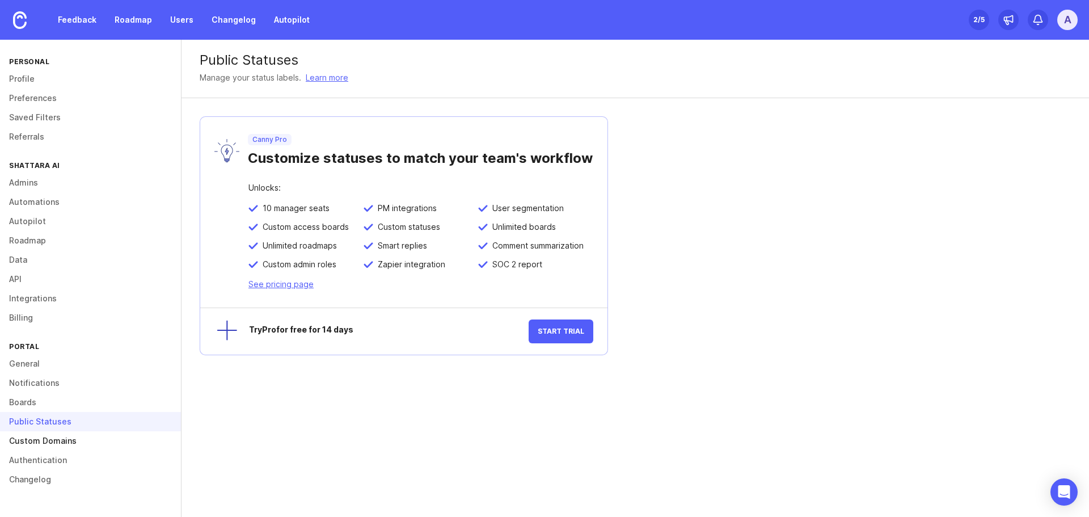
click at [64, 440] on link "Custom Domains" at bounding box center [90, 440] width 181 height 19
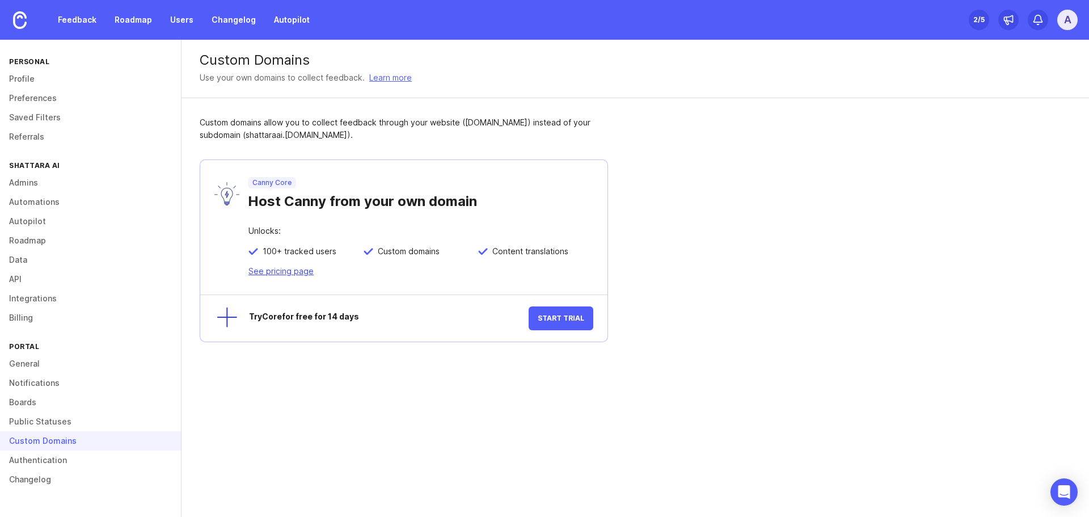
click at [285, 267] on link "See pricing page" at bounding box center [280, 271] width 65 height 10
click at [677, 222] on div "Custom Domains Use your own domains to collect feedback. Learn more Custom doma…" at bounding box center [634, 200] width 907 height 320
click at [54, 463] on link "Authentication" at bounding box center [90, 459] width 181 height 19
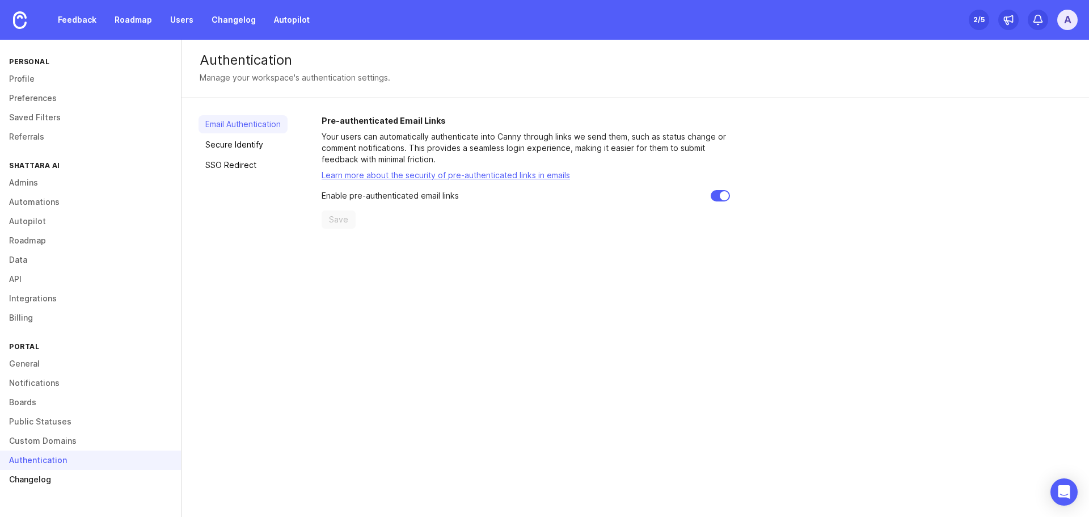
click at [42, 472] on link "Changelog" at bounding box center [90, 479] width 181 height 19
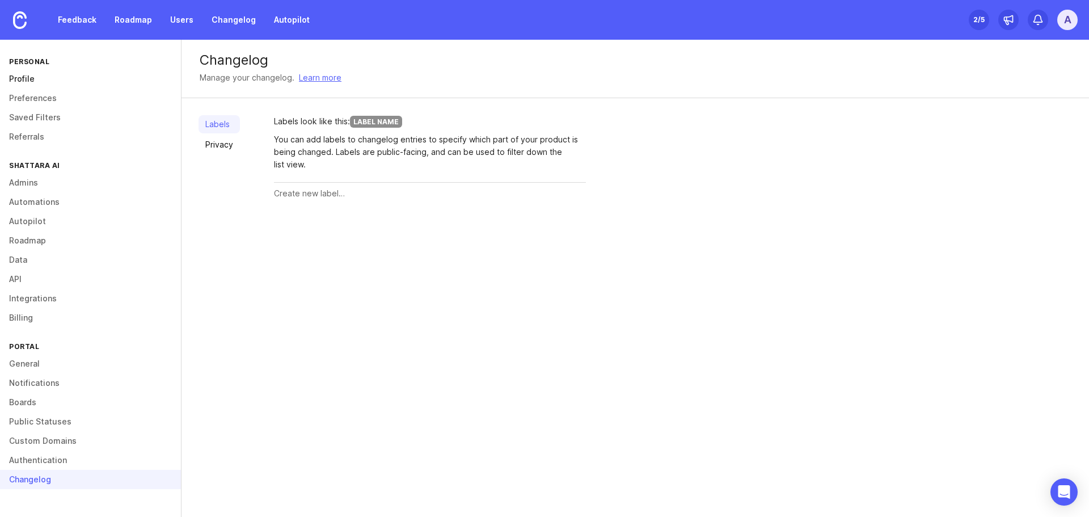
click at [32, 78] on link "Profile" at bounding box center [90, 78] width 181 height 19
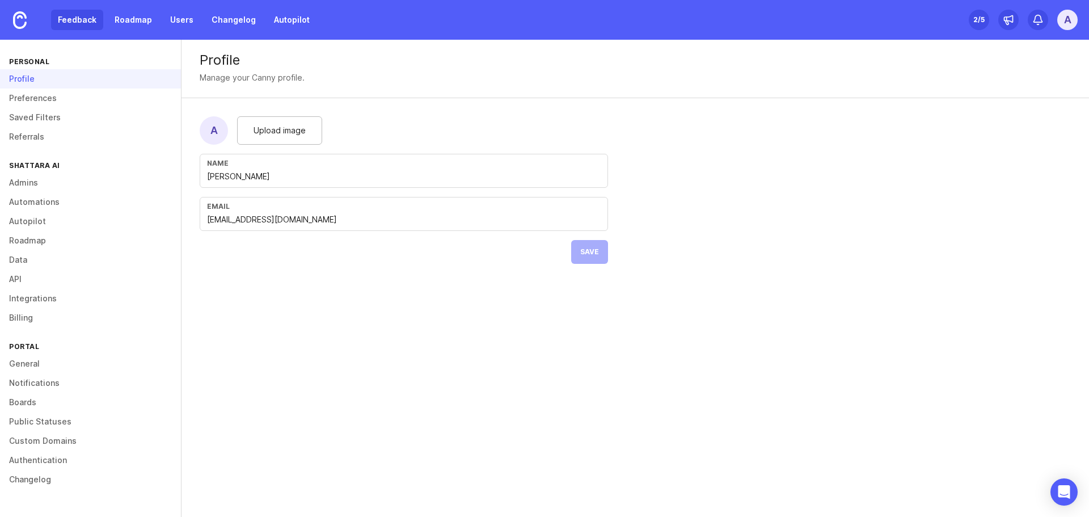
click at [82, 14] on link "Feedback" at bounding box center [77, 20] width 52 height 20
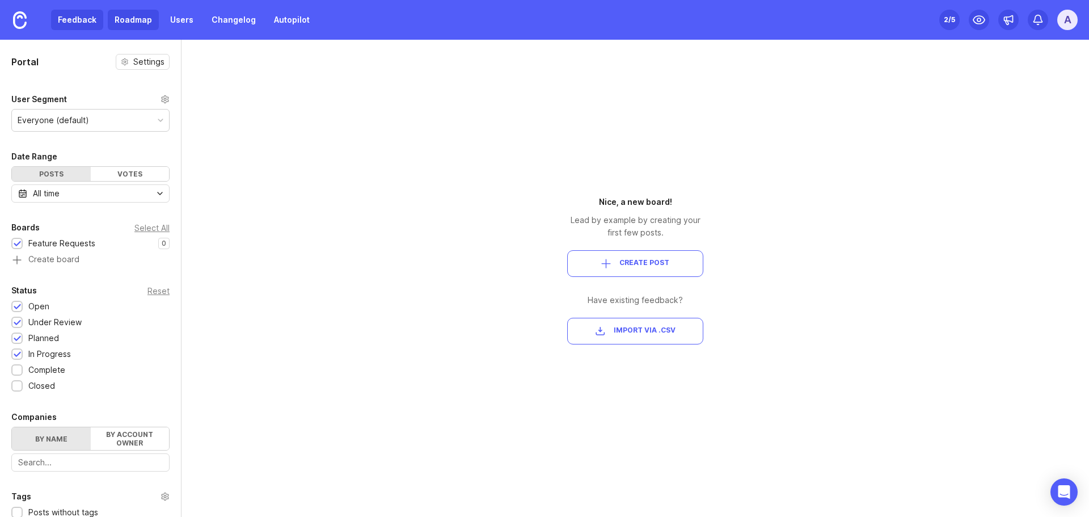
click at [145, 16] on link "Roadmap" at bounding box center [133, 20] width 51 height 20
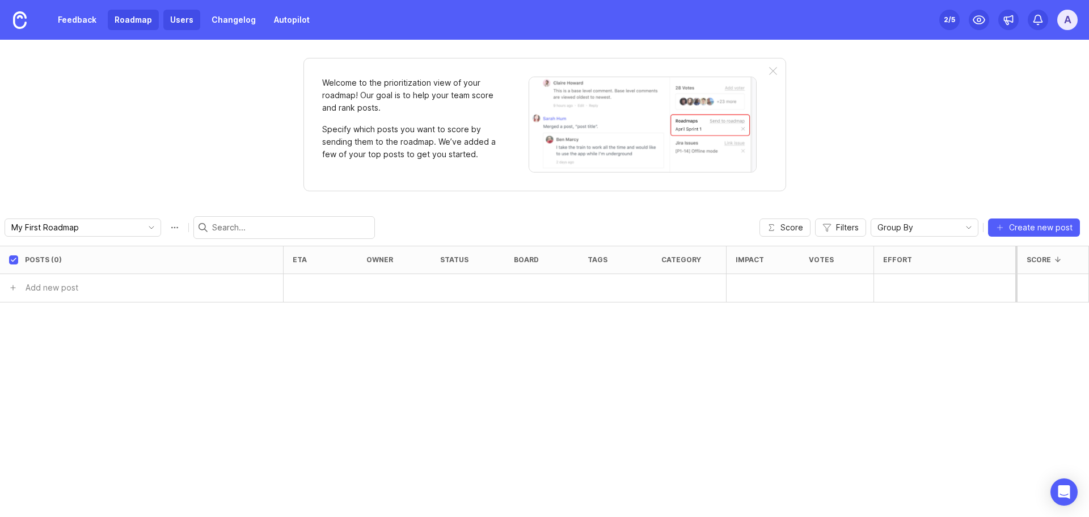
click at [180, 20] on link "Users" at bounding box center [181, 20] width 37 height 20
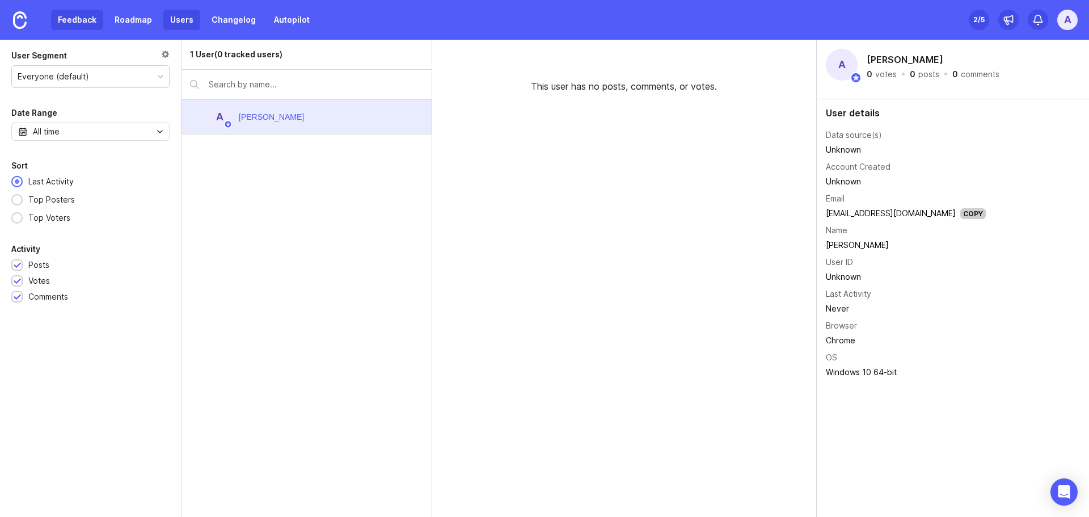
click at [73, 16] on link "Feedback" at bounding box center [77, 20] width 52 height 20
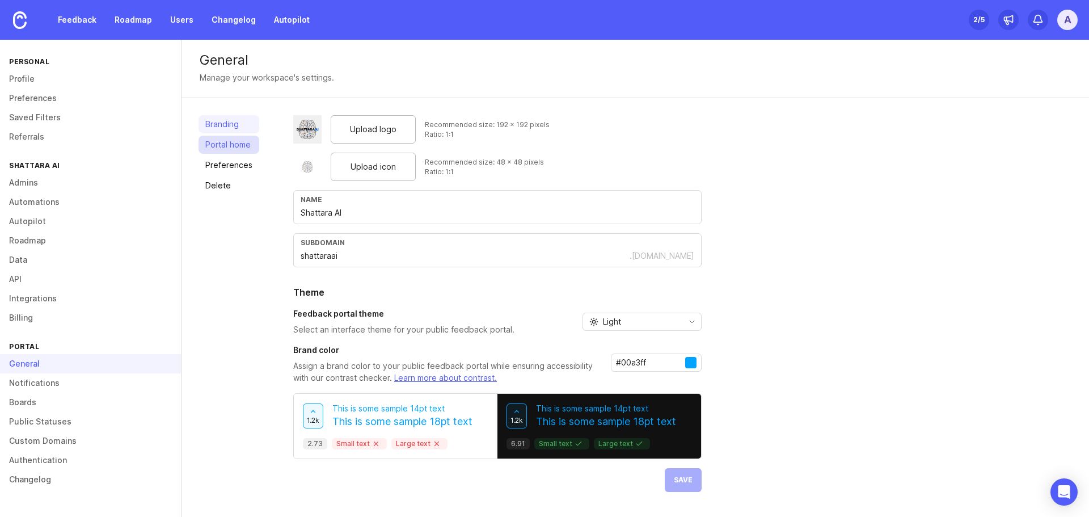
click at [230, 150] on link "Portal home" at bounding box center [228, 145] width 61 height 18
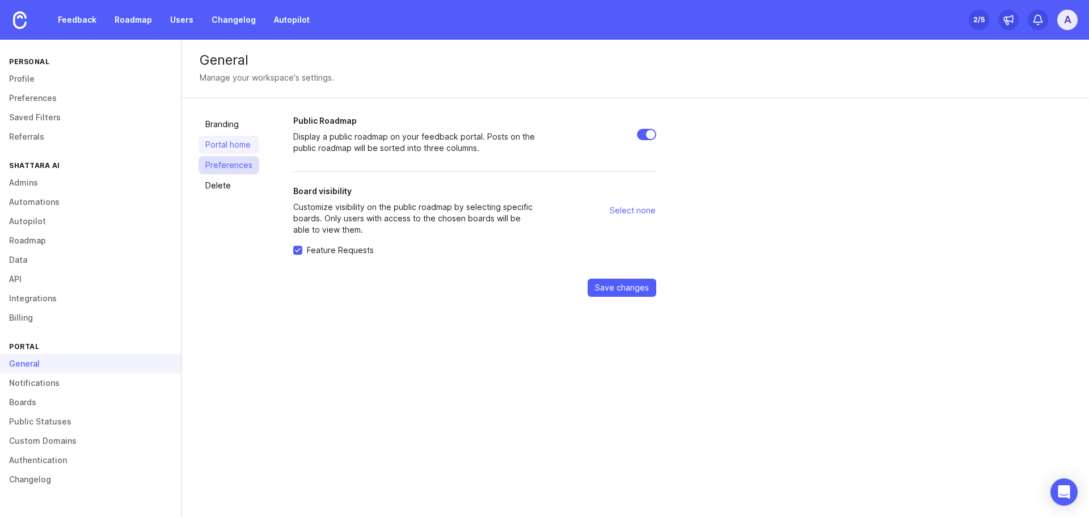
click at [230, 162] on link "Preferences" at bounding box center [228, 165] width 61 height 18
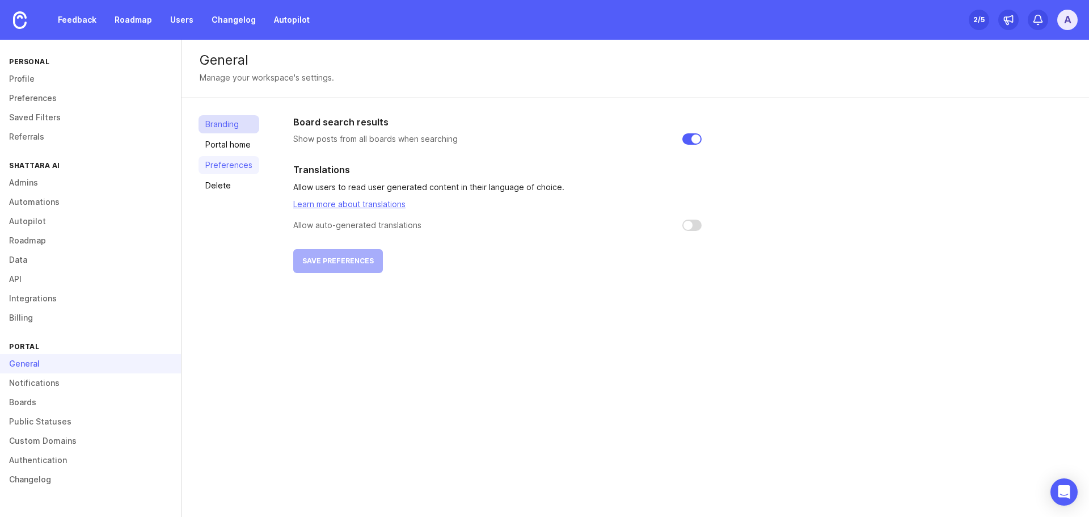
click at [220, 130] on link "Branding" at bounding box center [228, 124] width 61 height 18
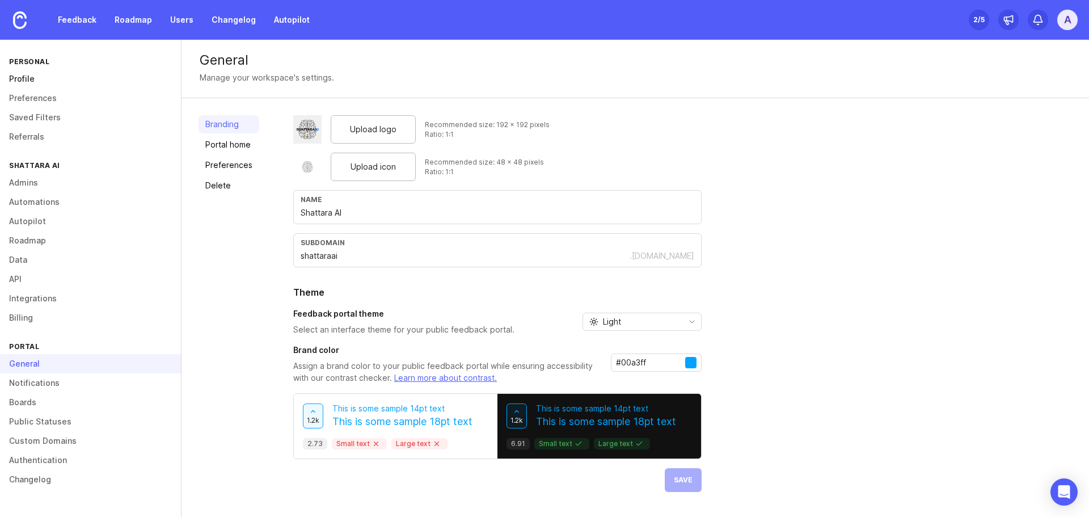
click at [27, 72] on link "Profile" at bounding box center [90, 78] width 181 height 19
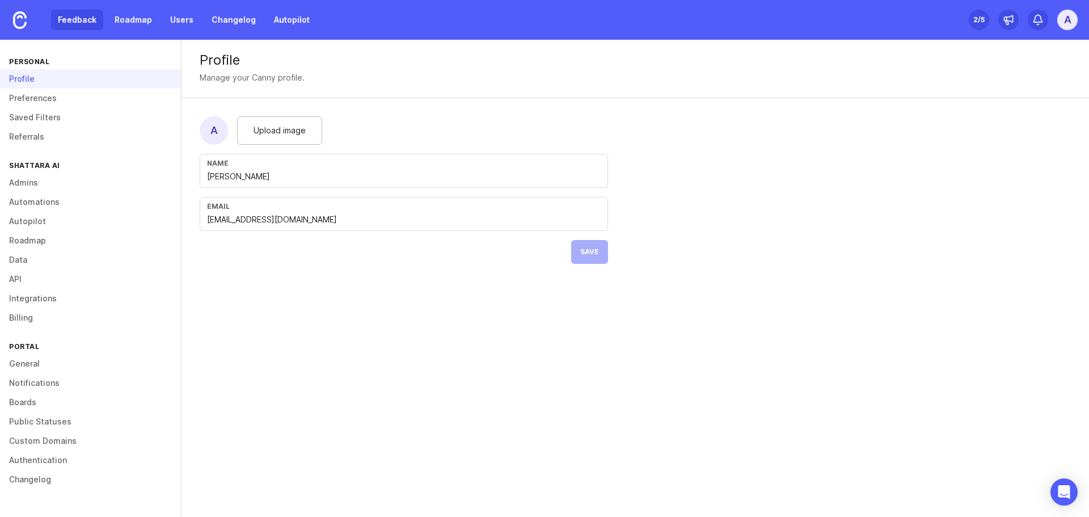
click at [88, 21] on link "Feedback" at bounding box center [77, 20] width 52 height 20
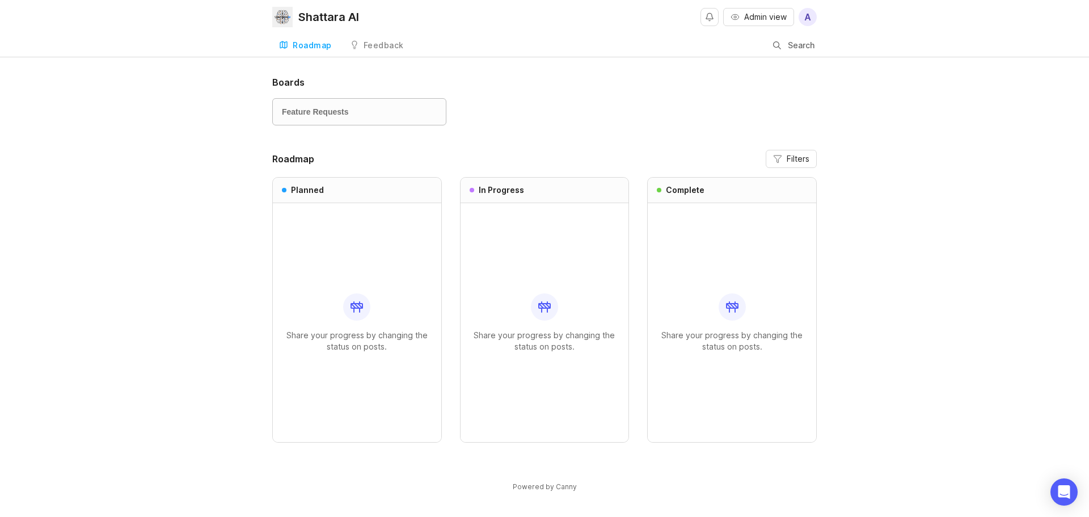
click at [372, 108] on div "Feature Requests" at bounding box center [359, 111] width 155 height 12
click at [370, 46] on div "Feedback" at bounding box center [383, 45] width 40 height 8
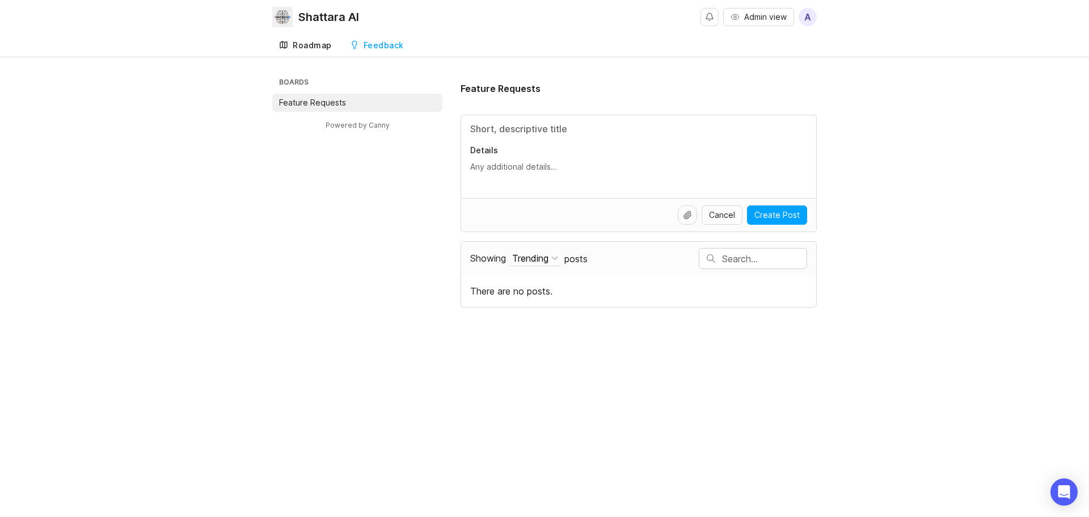
click at [310, 45] on div "Roadmap" at bounding box center [312, 45] width 39 height 8
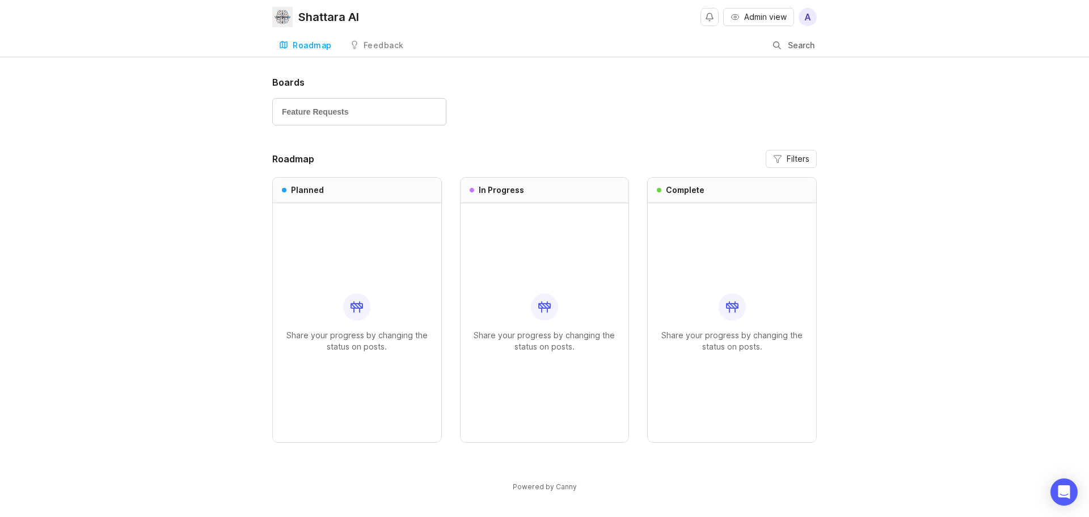
click at [187, 98] on div "Boards Feature Requests Roadmap Filters Planned Share your progress by changing…" at bounding box center [544, 293] width 1089 height 436
click at [708, 16] on button "Notifications" at bounding box center [709, 17] width 18 height 18
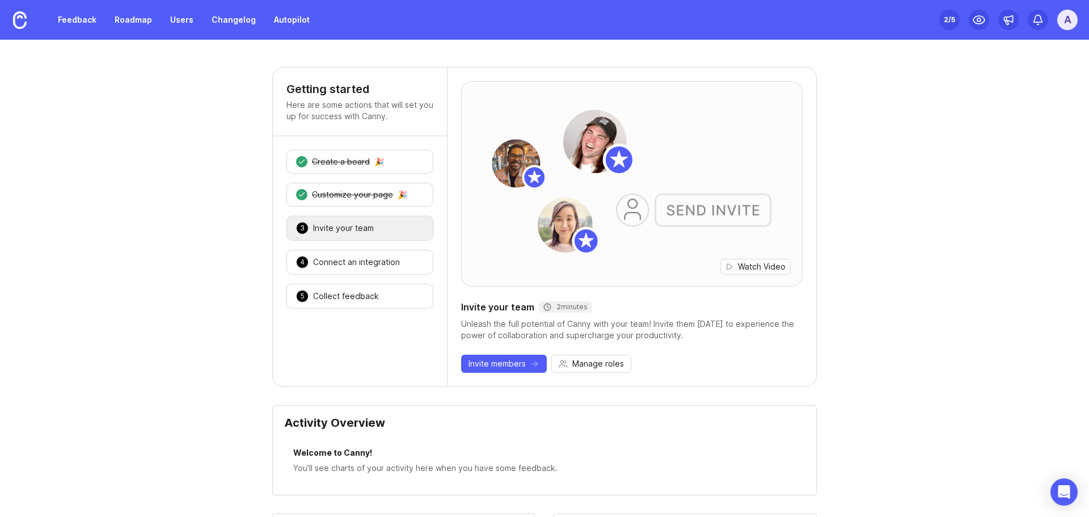
click at [330, 224] on div "Invite your team" at bounding box center [343, 227] width 61 height 11
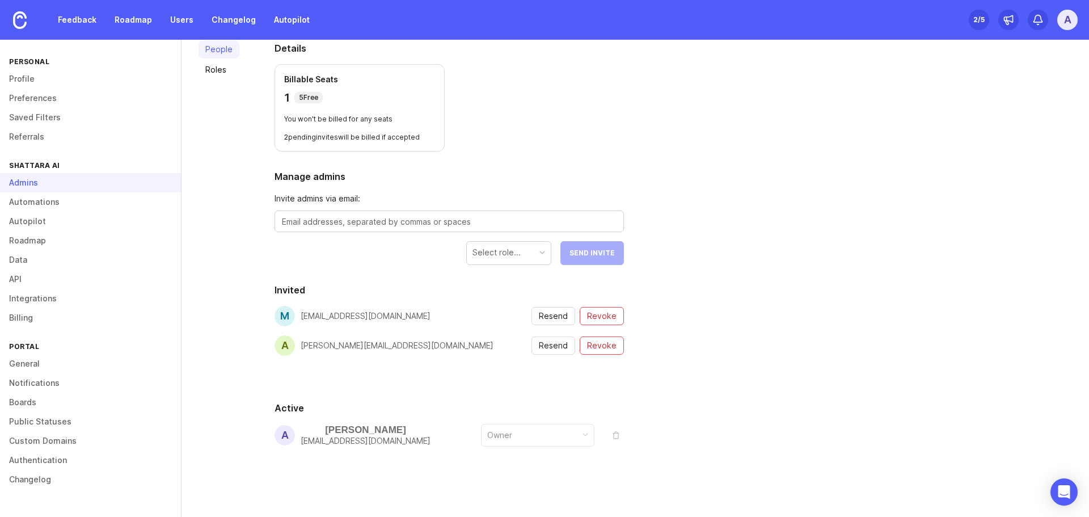
scroll to position [77, 0]
click at [57, 76] on link "Profile" at bounding box center [90, 78] width 181 height 19
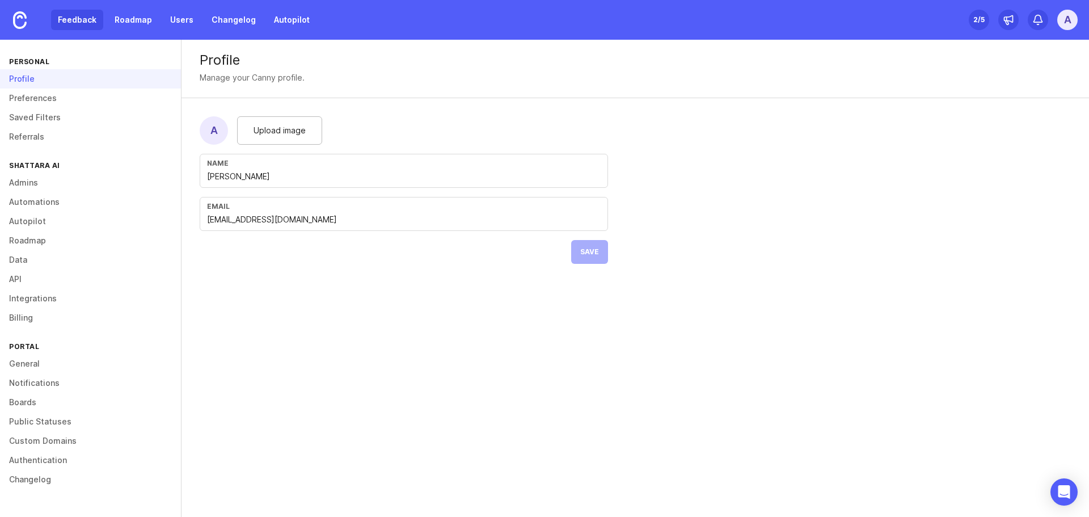
click at [80, 10] on link "Feedback" at bounding box center [77, 20] width 52 height 20
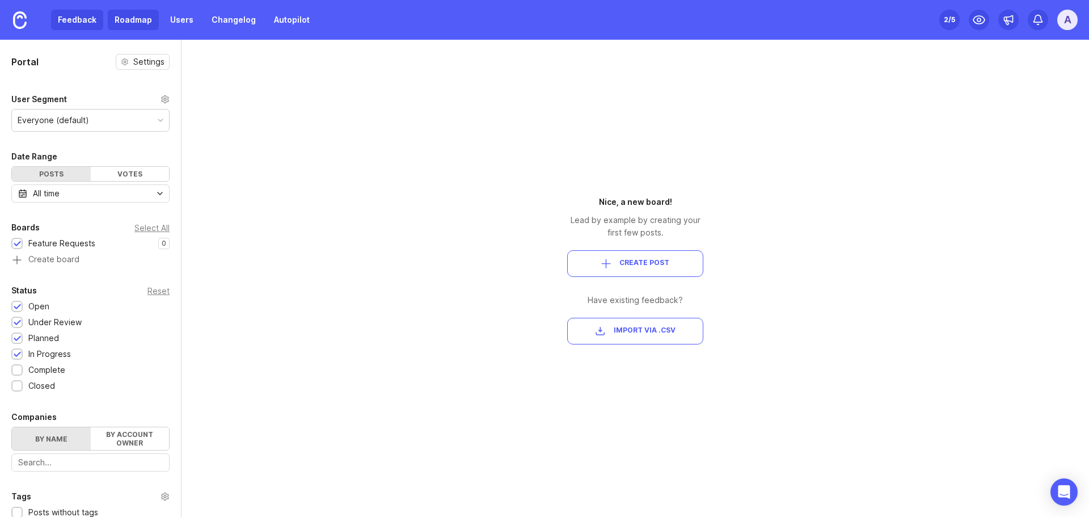
click at [142, 16] on link "Roadmap" at bounding box center [133, 20] width 51 height 20
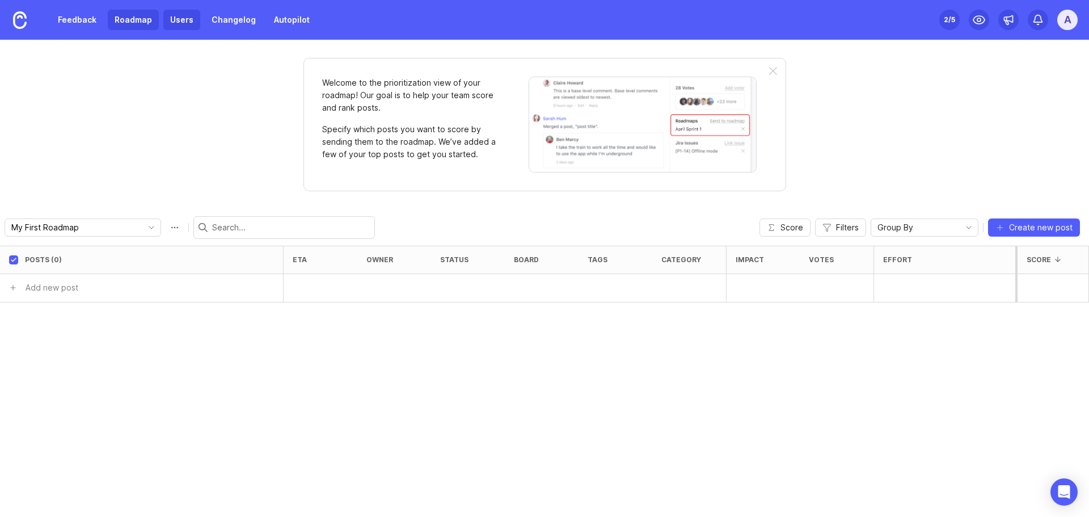
click at [172, 20] on link "Users" at bounding box center [181, 20] width 37 height 20
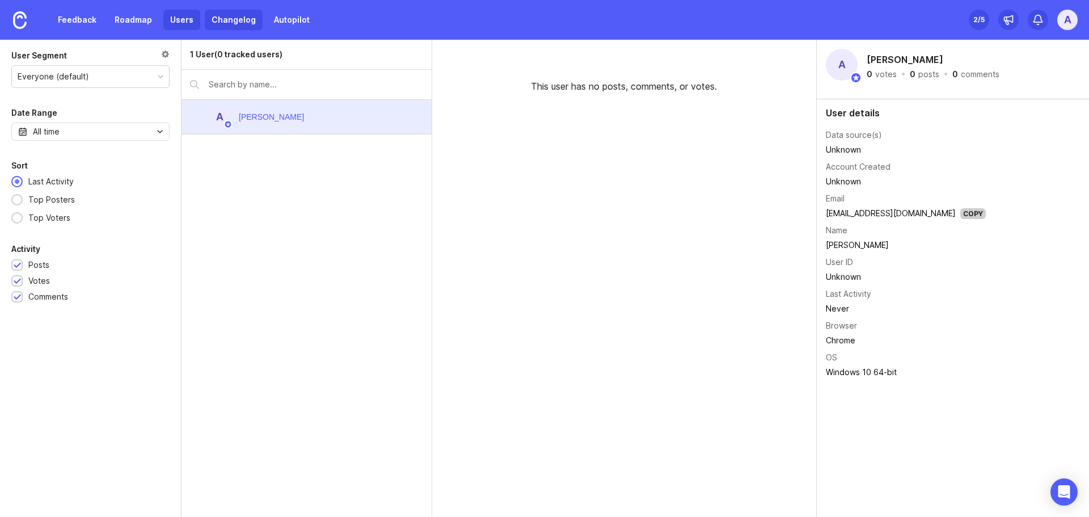
click at [218, 19] on link "Changelog" at bounding box center [234, 20] width 58 height 20
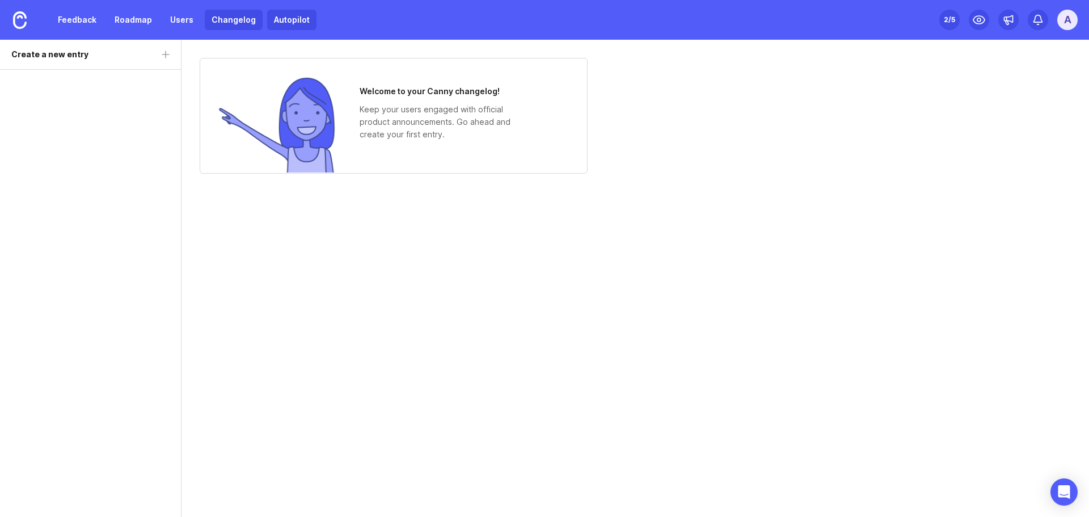
click at [282, 20] on link "Autopilot" at bounding box center [291, 20] width 49 height 20
click at [1073, 11] on div "A" at bounding box center [1067, 20] width 20 height 20
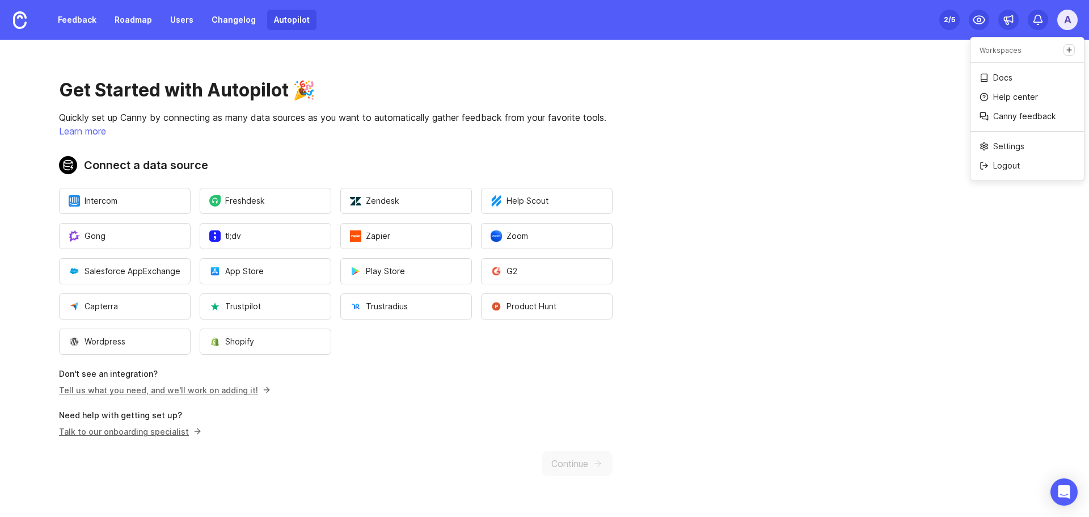
drag, startPoint x: 856, startPoint y: 101, endPoint x: 701, endPoint y: 102, distance: 154.2
click at [856, 102] on main "Get Started with Autopilot 🎉 Quickly set up Canny by connecting as many data so…" at bounding box center [544, 278] width 1089 height 477
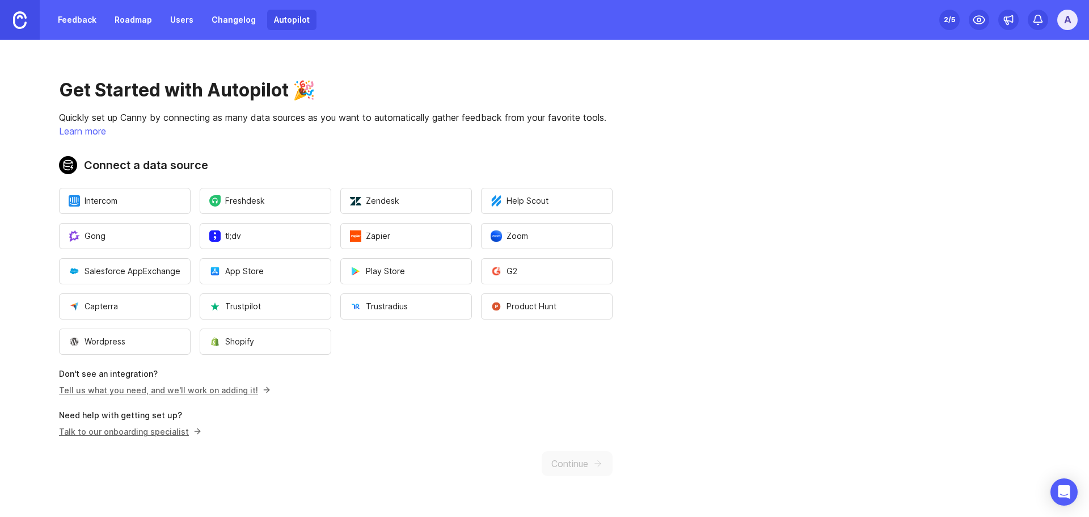
click at [23, 15] on img at bounding box center [20, 20] width 14 height 18
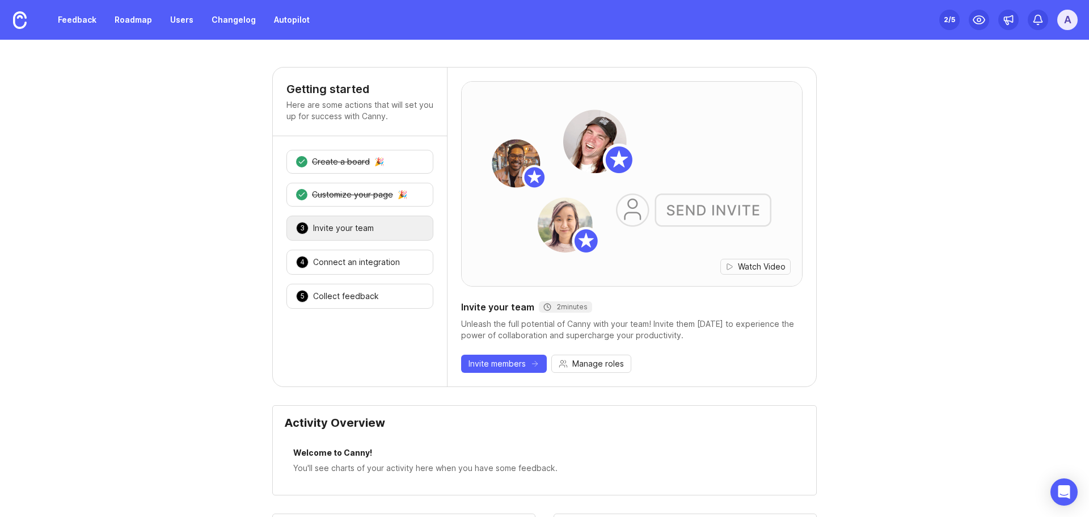
click at [413, 223] on div "3 Invite your team 🎉" at bounding box center [359, 227] width 147 height 25
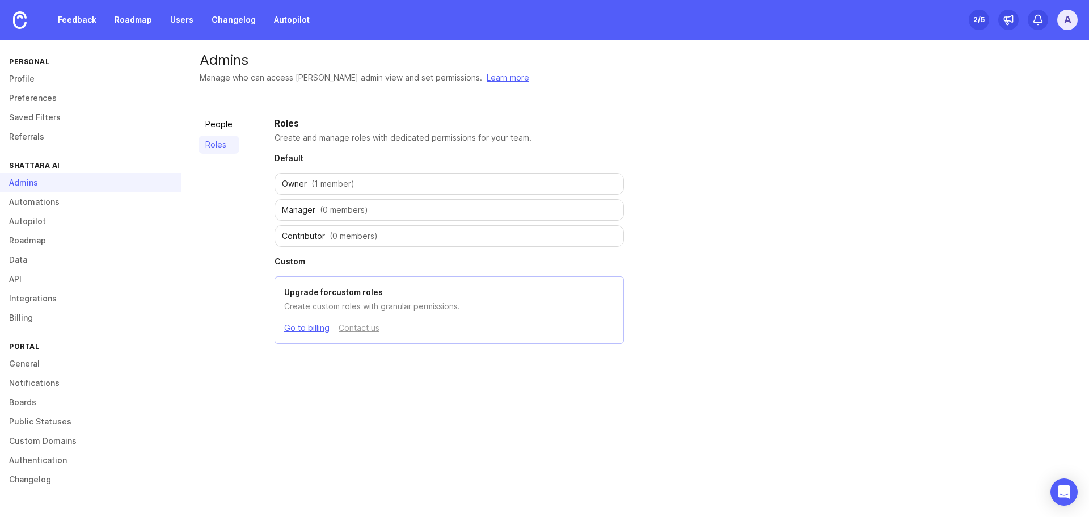
click at [683, 319] on div "People Roles Roles Create and manage roles with dedicated permissions for your …" at bounding box center [634, 230] width 907 height 264
click at [26, 20] on img at bounding box center [20, 20] width 14 height 18
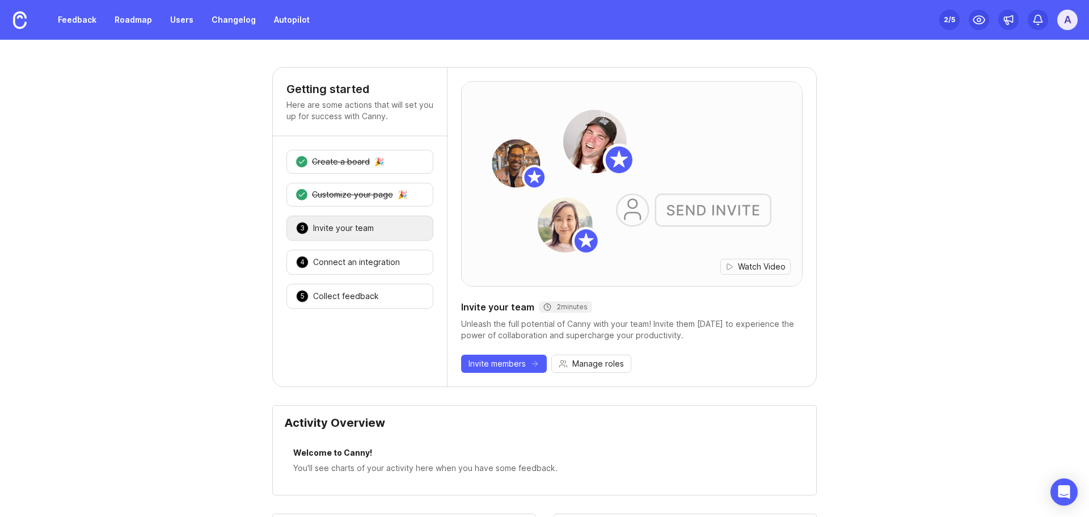
drag, startPoint x: 750, startPoint y: 0, endPoint x: 899, endPoint y: 131, distance: 198.5
click at [1036, 20] on icon at bounding box center [1037, 19] width 11 height 11
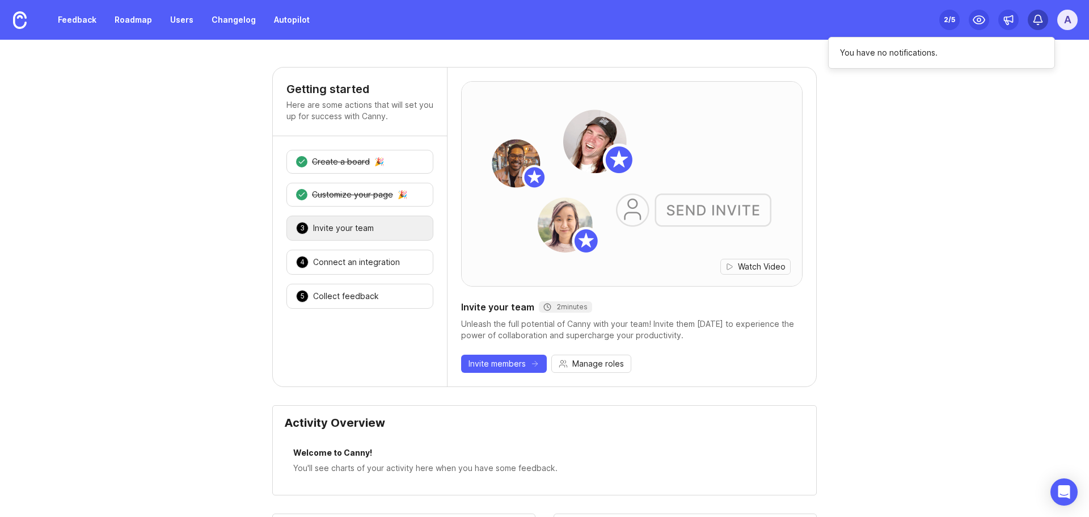
click at [1037, 19] on icon at bounding box center [1037, 19] width 11 height 11
click at [1070, 17] on div "A" at bounding box center [1067, 20] width 20 height 20
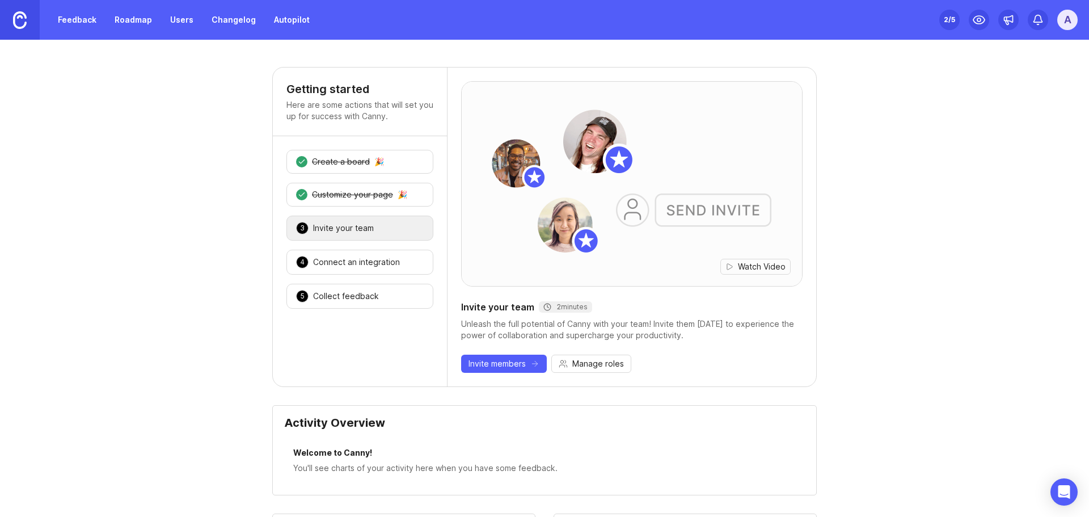
click at [9, 12] on link at bounding box center [20, 20] width 40 height 40
